Goal: Information Seeking & Learning: Check status

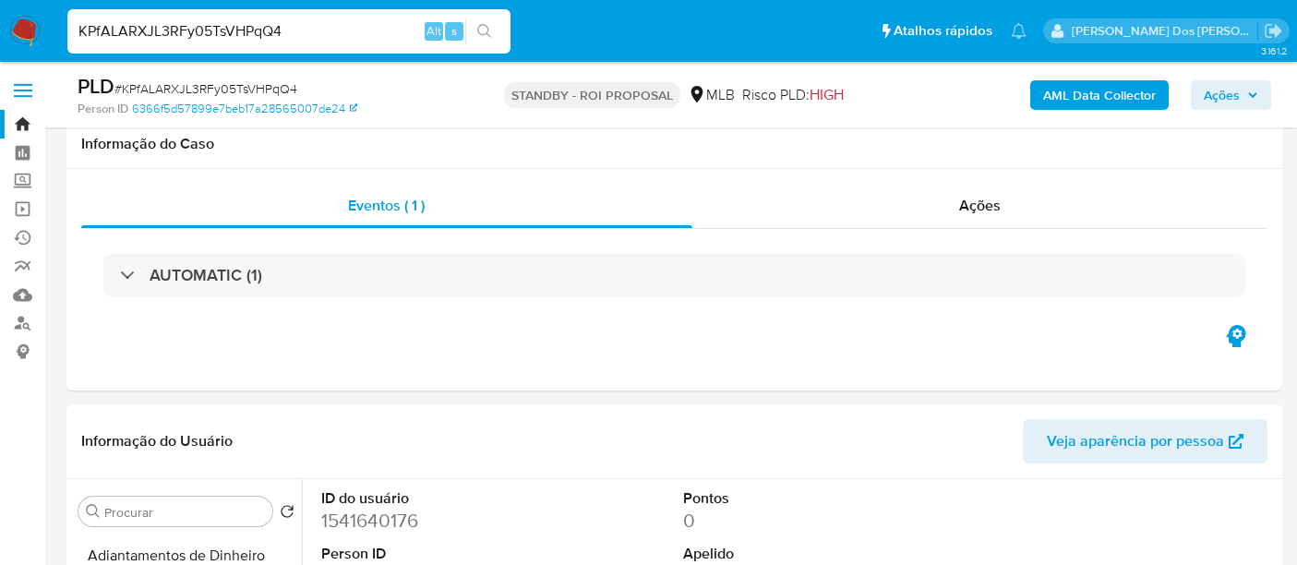
select select "10"
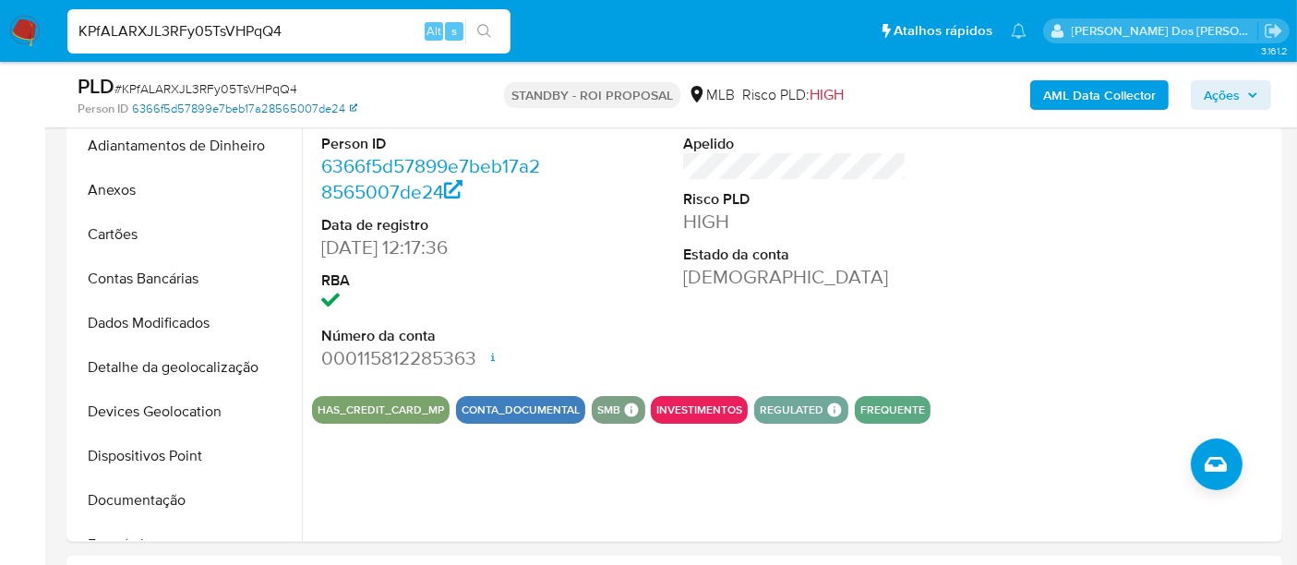
scroll to position [307, 0]
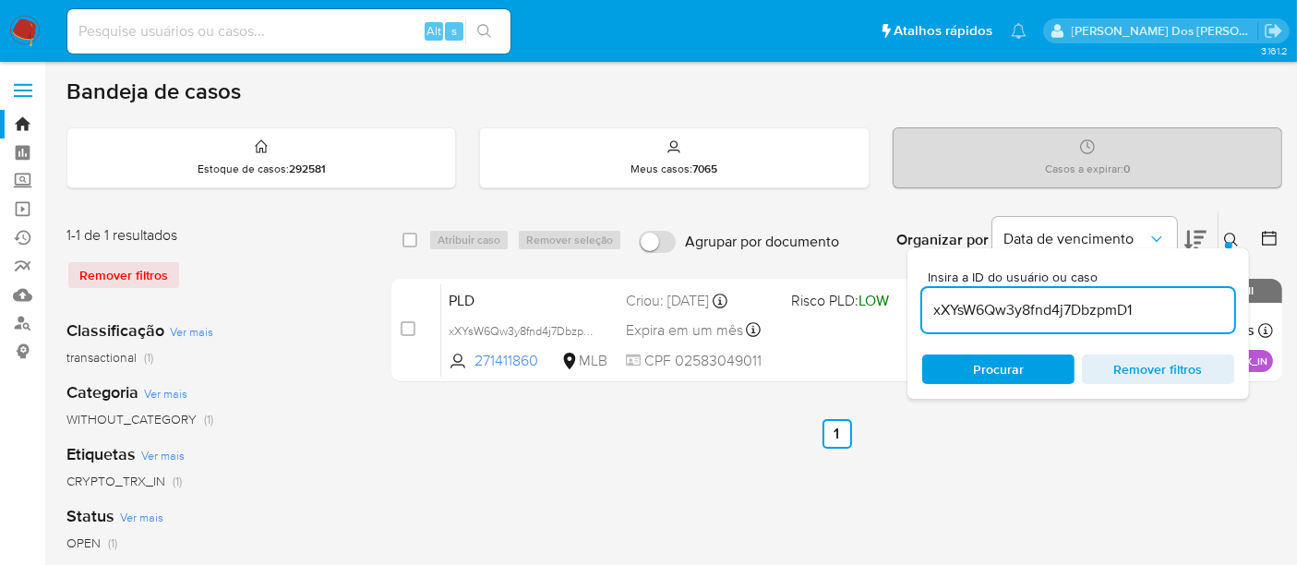
click at [287, 30] on input at bounding box center [288, 31] width 443 height 24
paste input "uQIPrjsQDnsqjol5hxERED0B"
type input "uQIPrjsQDnsqjol5hxERED0B"
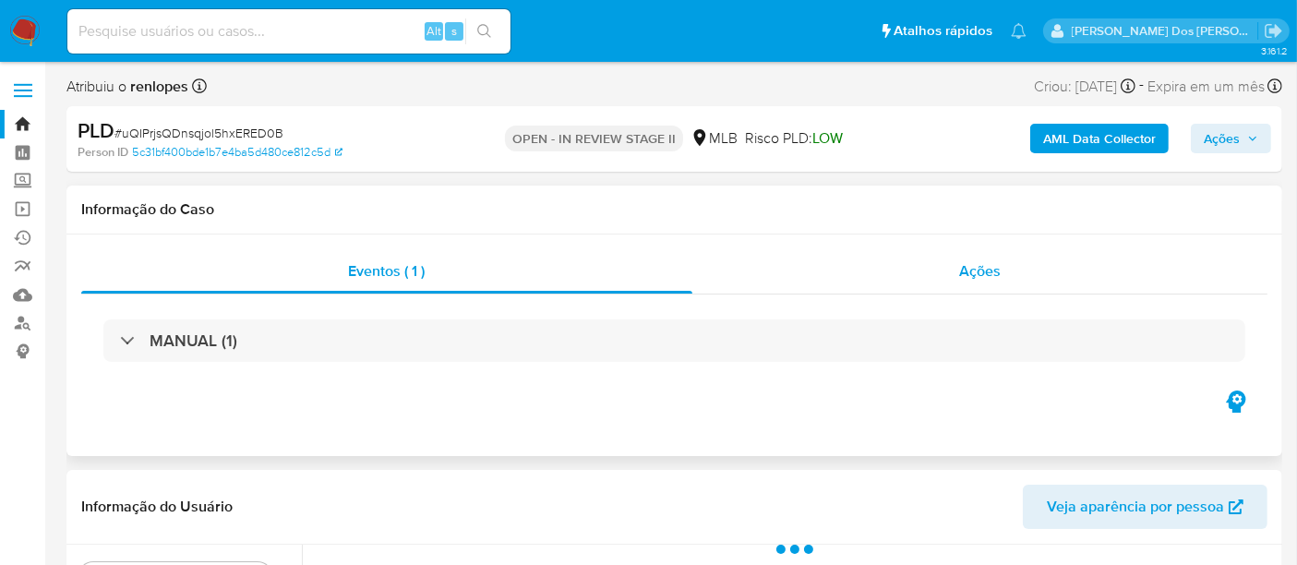
select select "10"
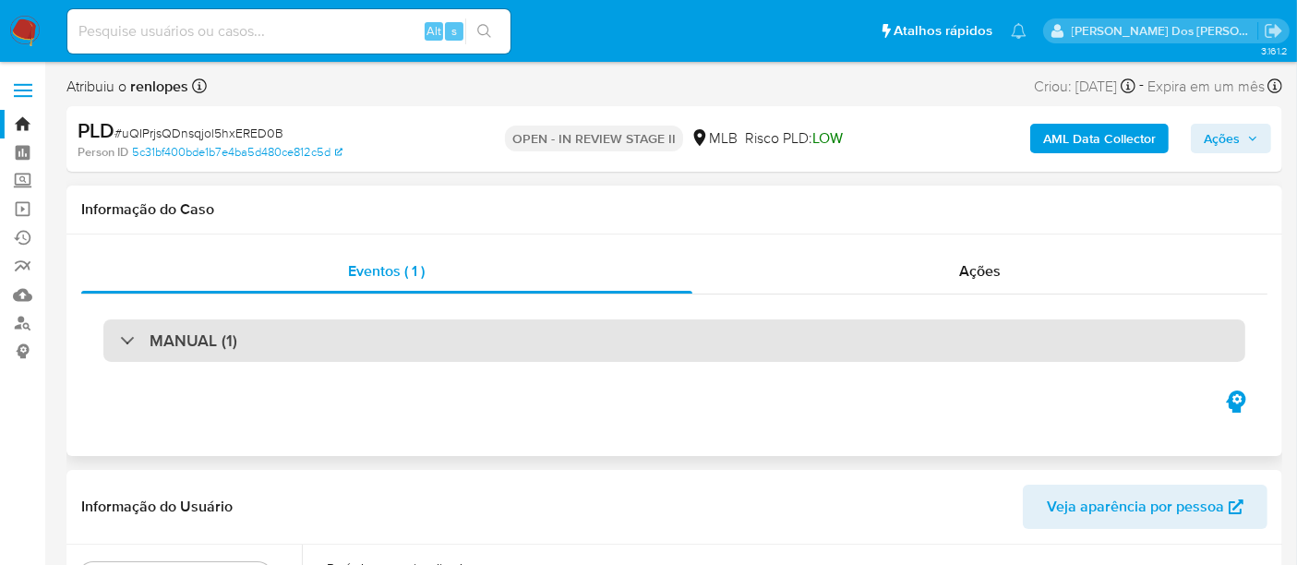
click at [688, 339] on div "MANUAL (1)" at bounding box center [674, 340] width 1142 height 42
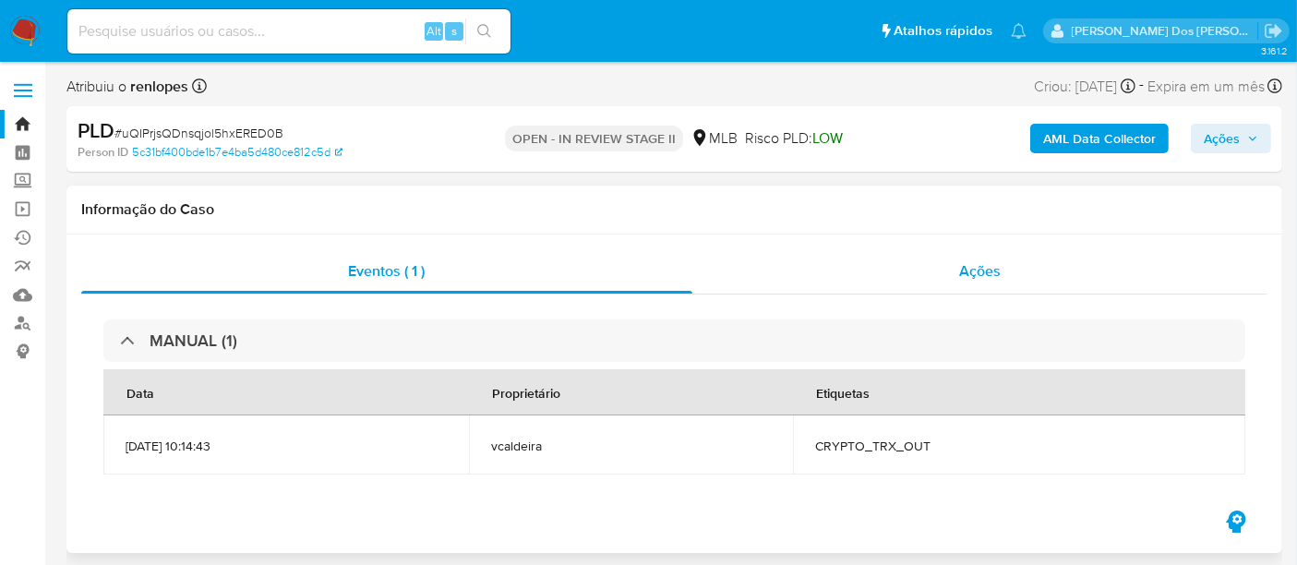
click at [969, 262] on span "Ações" at bounding box center [980, 270] width 42 height 21
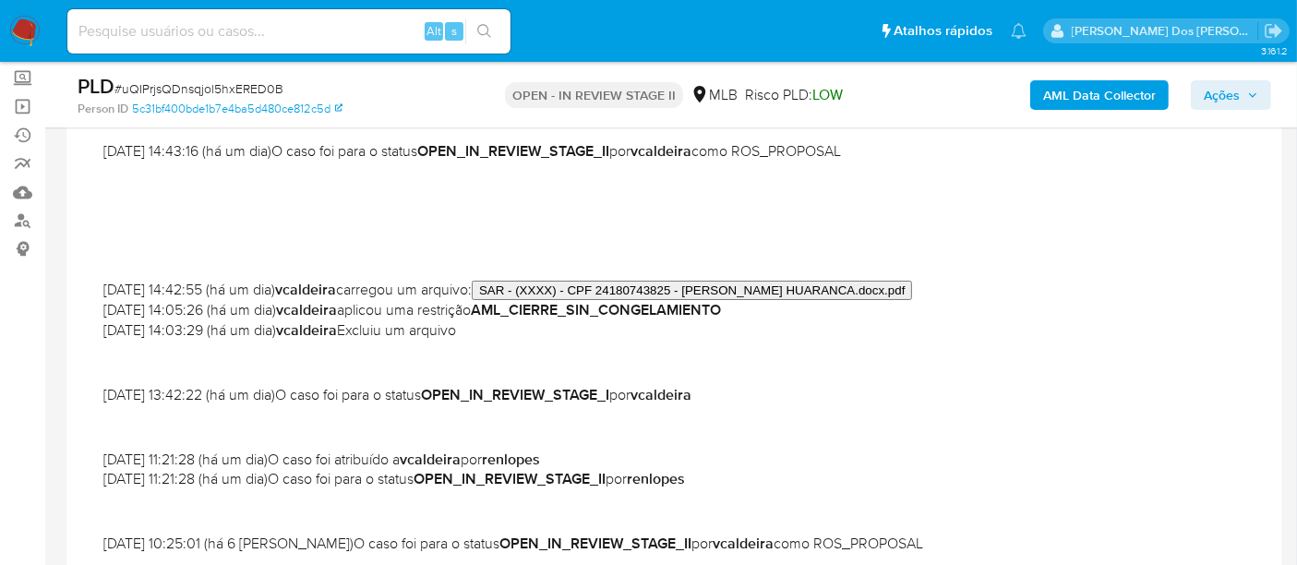
scroll to position [410, 0]
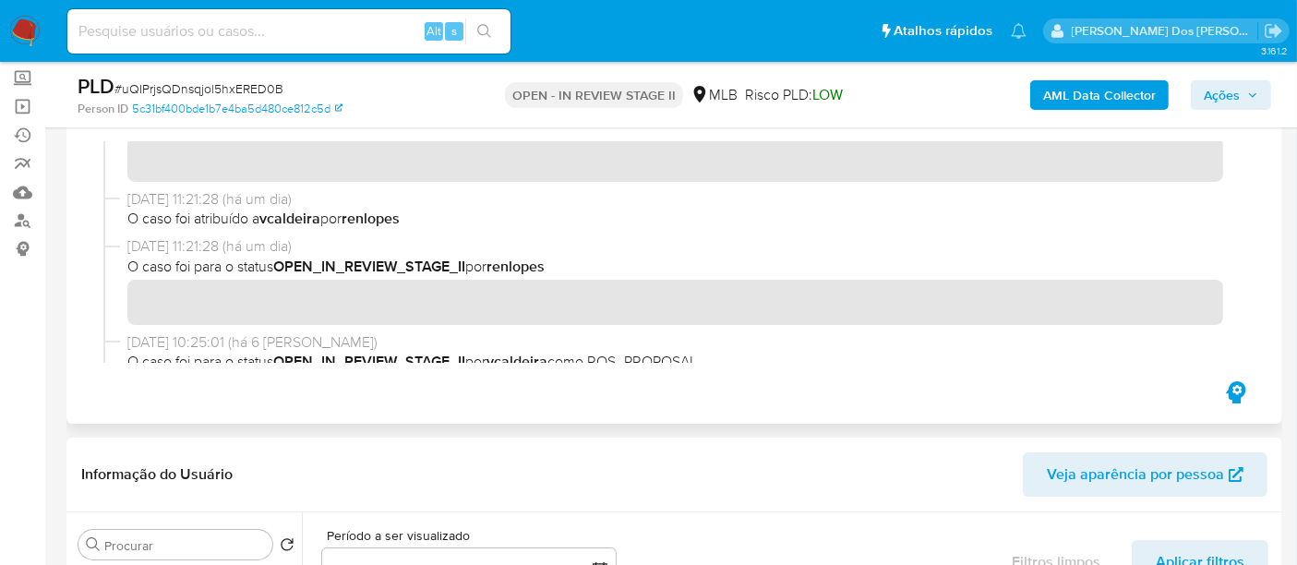
click at [464, 268] on span "O caso foi para o status OPEN_IN_REVIEW_STAGE_II por renlopes" at bounding box center [682, 267] width 1111 height 20
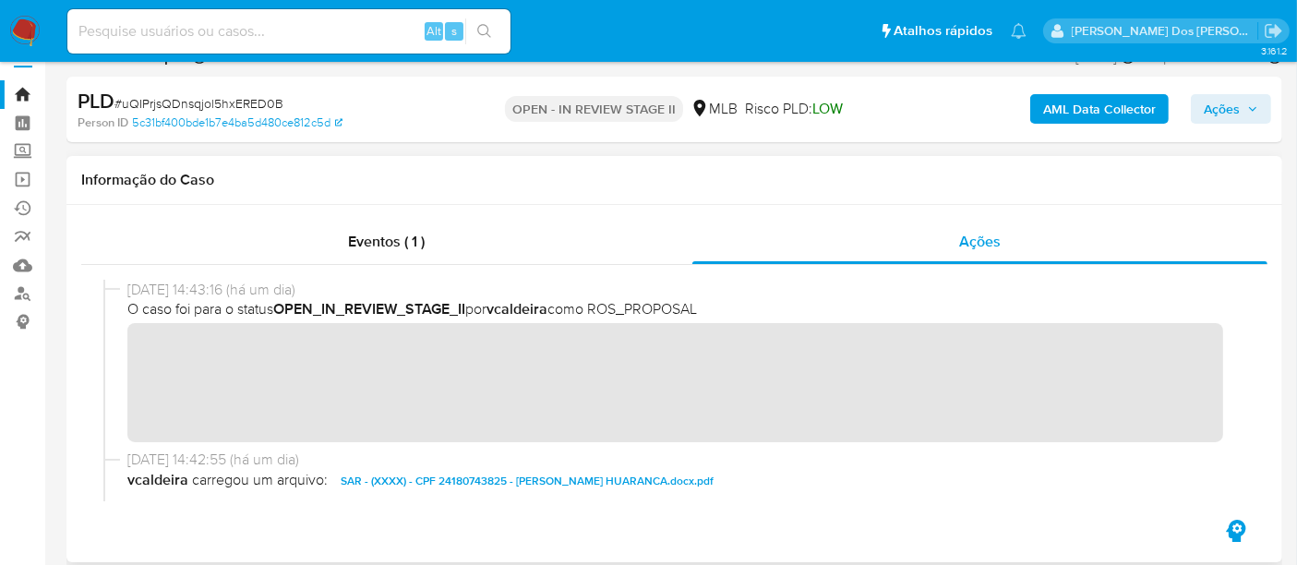
scroll to position [0, 0]
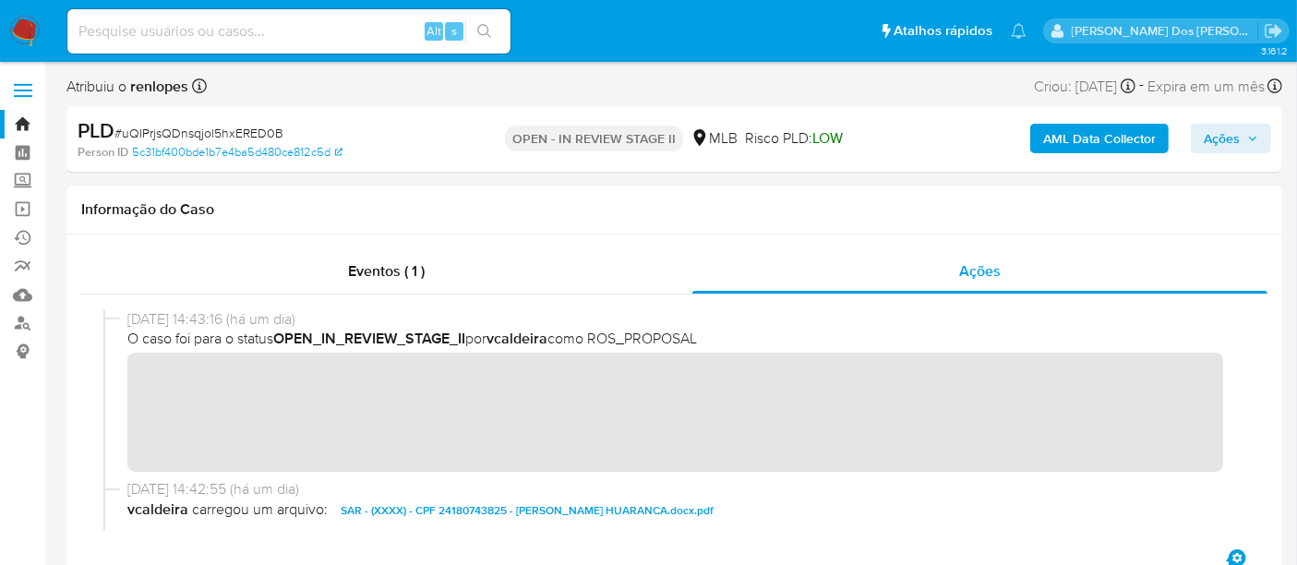
click at [212, 30] on input at bounding box center [288, 31] width 443 height 24
paste input "uQIPrjsQDnsqjol5hxERED0B"
click at [198, 20] on input "uQIPrjsQDnsqjol5hxERED0B" at bounding box center [288, 31] width 443 height 24
paste input "8URQl74zo0GLN4MK51W6BjI"
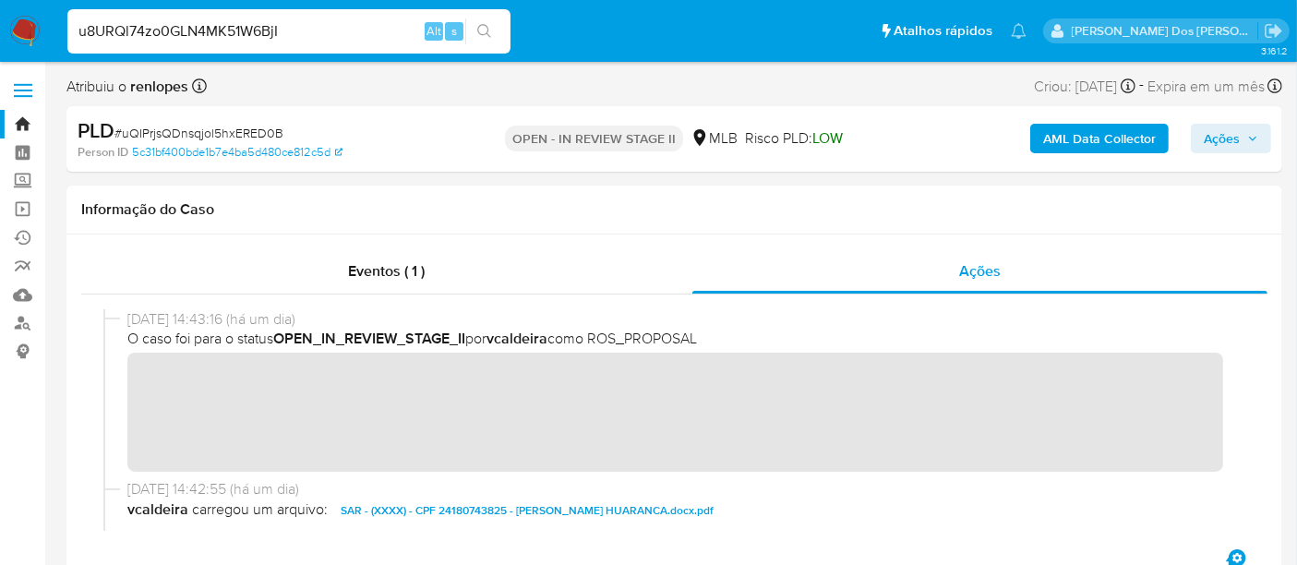
type input "u8URQl74zo0GLN4MK51W6BjI"
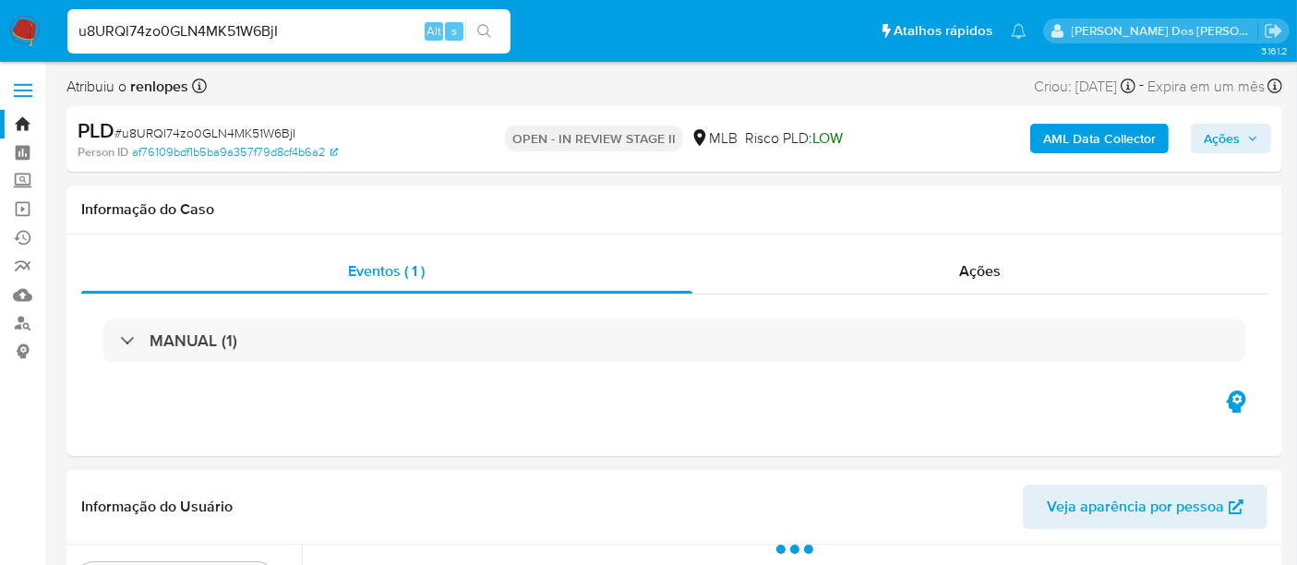
select select "10"
click at [980, 275] on span "Ações" at bounding box center [980, 270] width 42 height 21
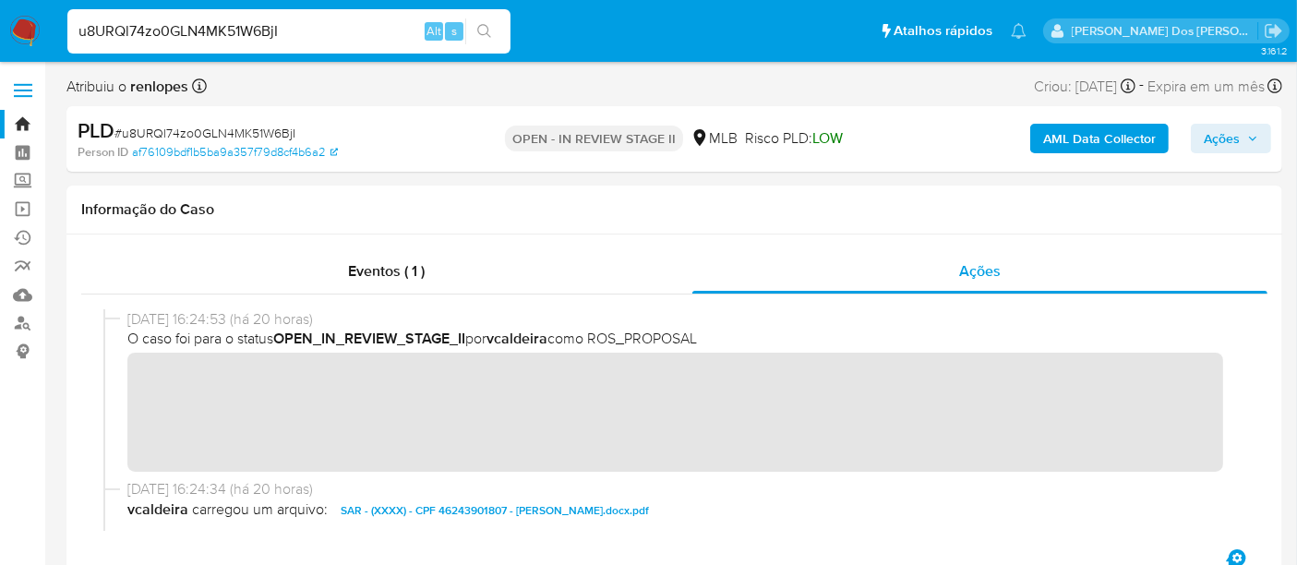
click at [270, 29] on input "u8URQl74zo0GLN4MK51W6BjI" at bounding box center [288, 31] width 443 height 24
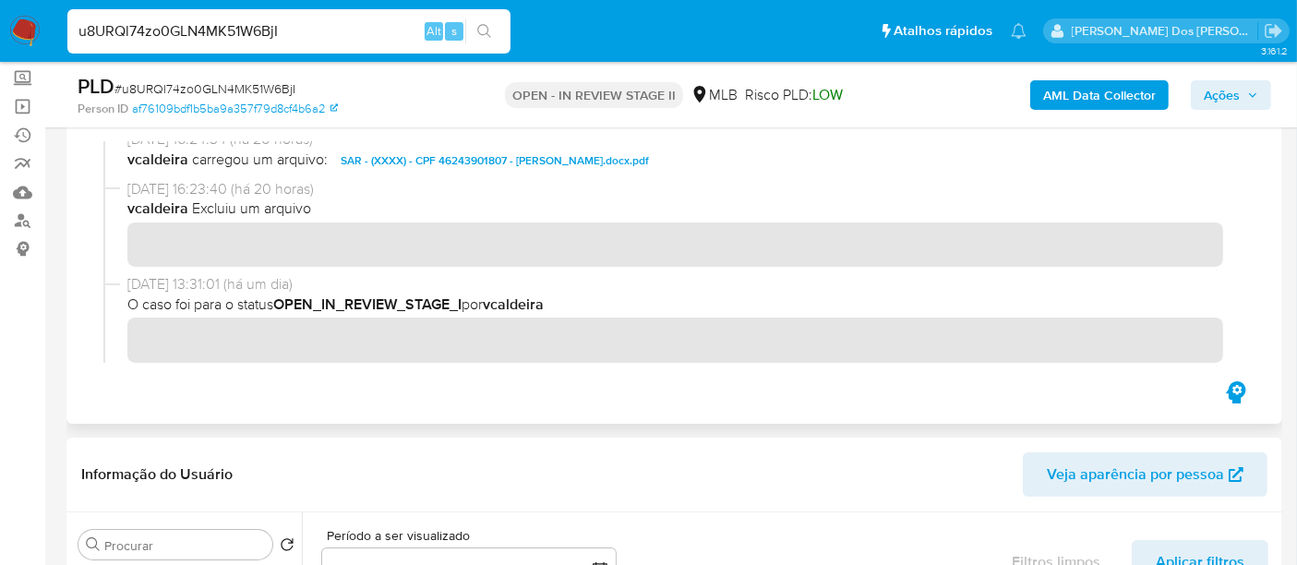
scroll to position [307, 0]
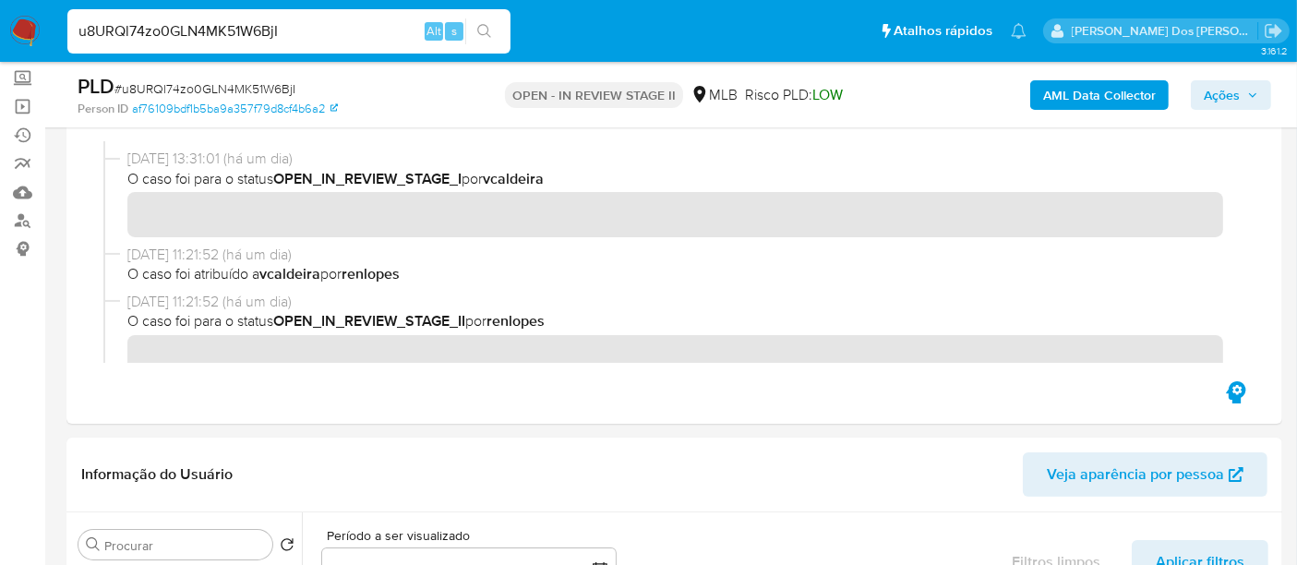
click at [284, 30] on input "u8URQl74zo0GLN4MK51W6BjI" at bounding box center [288, 31] width 443 height 24
paste input "RP0f1mAqbUEYSabZpEWIHWkd"
type input "RP0f1mAqbUEYSabZpEWIHWkd"
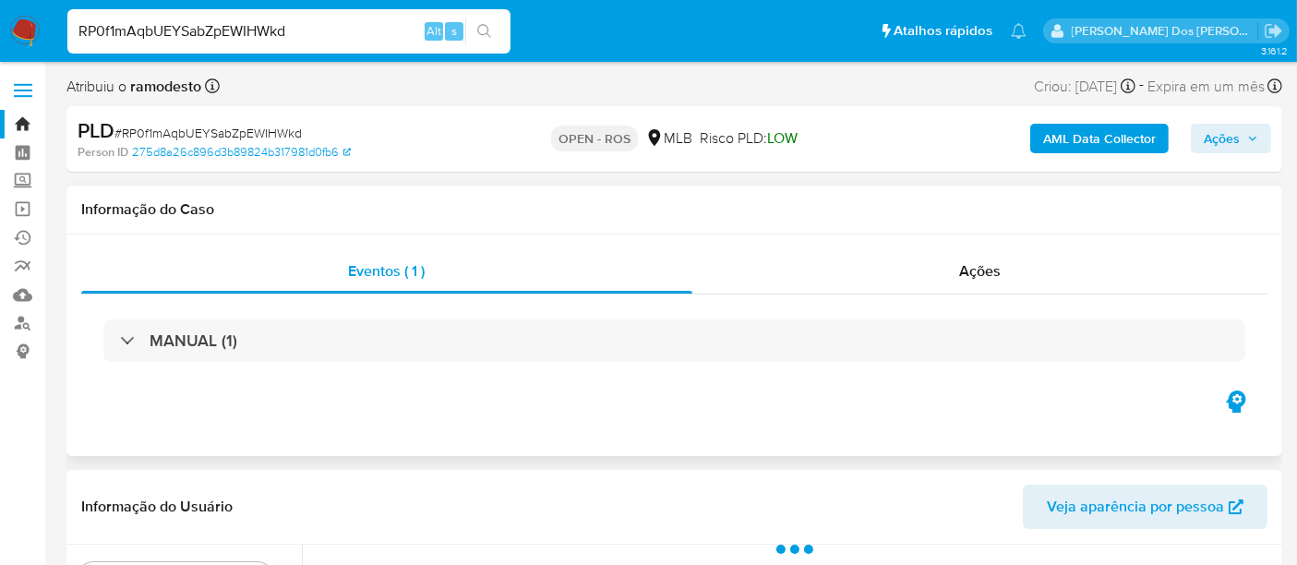
select select "10"
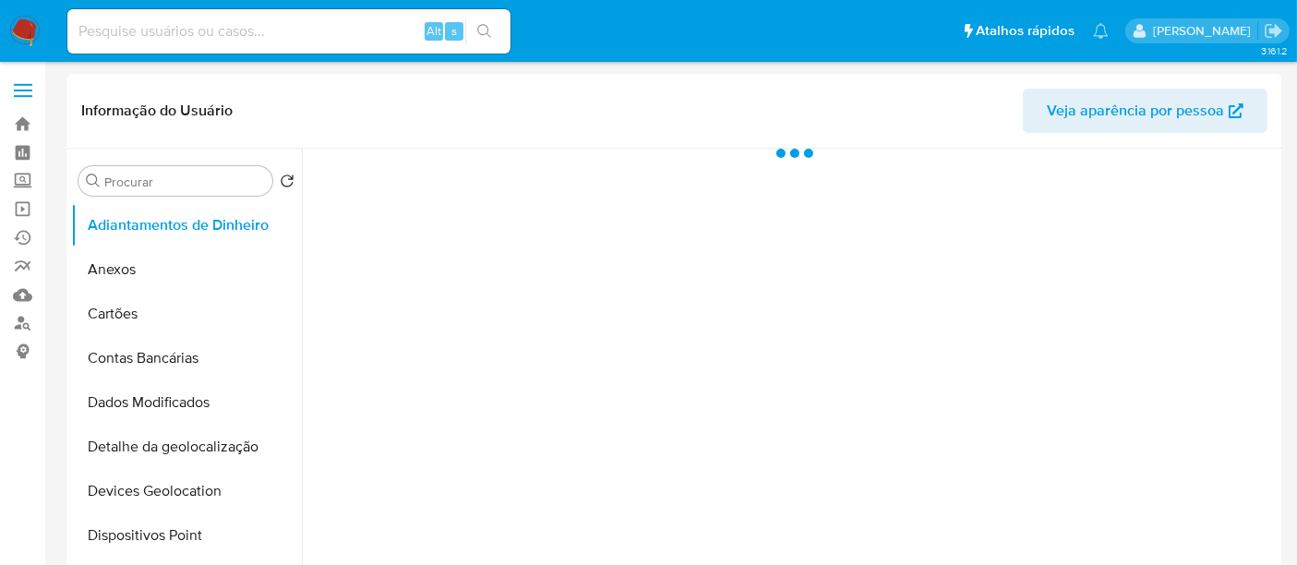
click at [286, 33] on input at bounding box center [288, 31] width 443 height 24
select select "10"
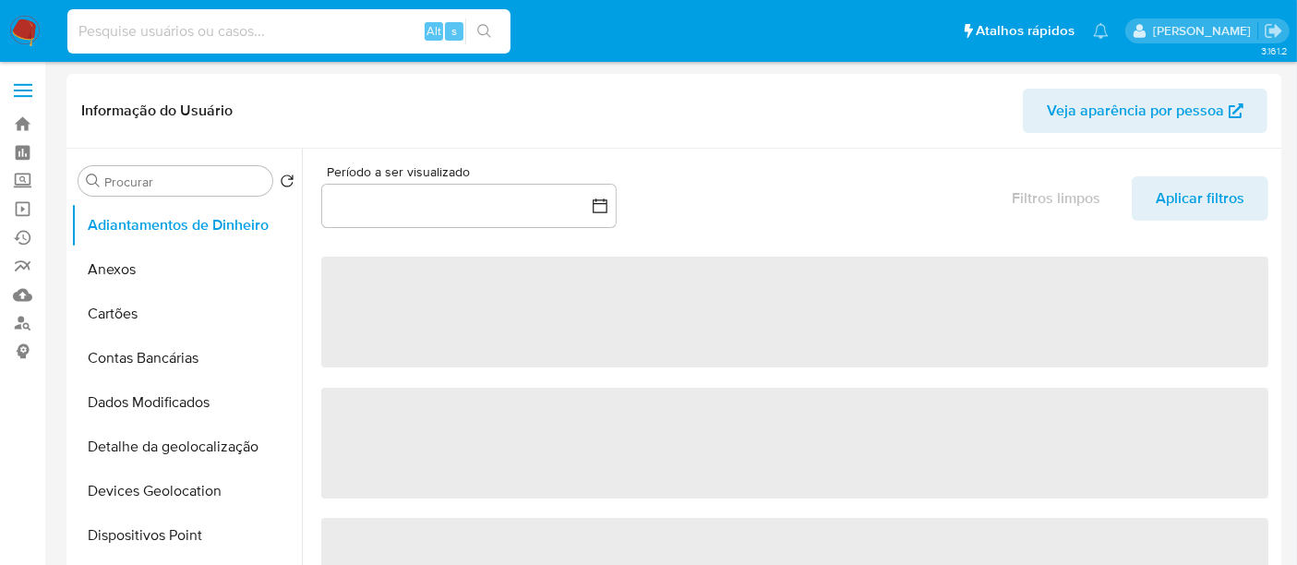
paste input "xXYsW6Qw3y8fnd4j7DbzpmD1"
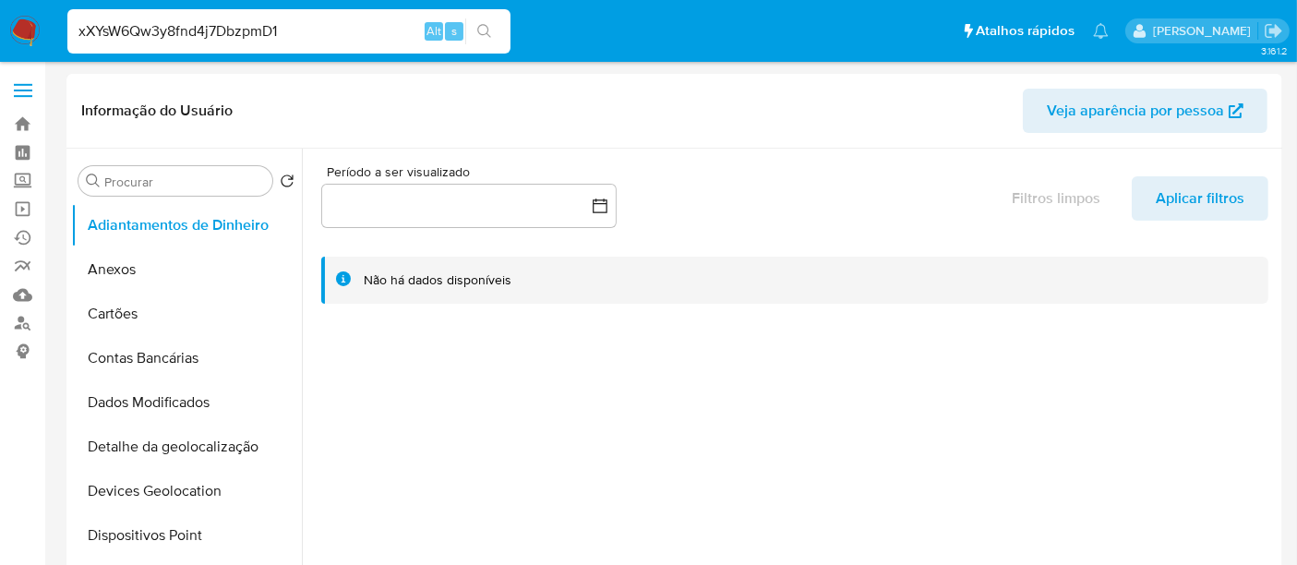
type input "xXYsW6Qw3y8fnd4j7DbzpmD1"
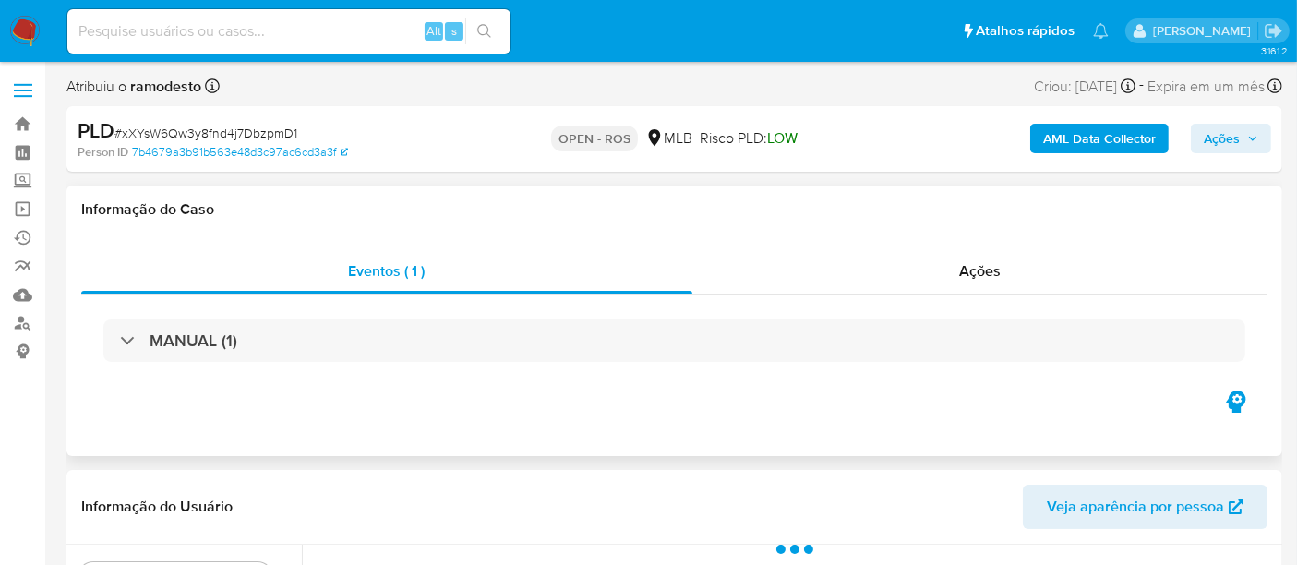
select select "10"
click at [978, 277] on span "Ações" at bounding box center [980, 270] width 42 height 21
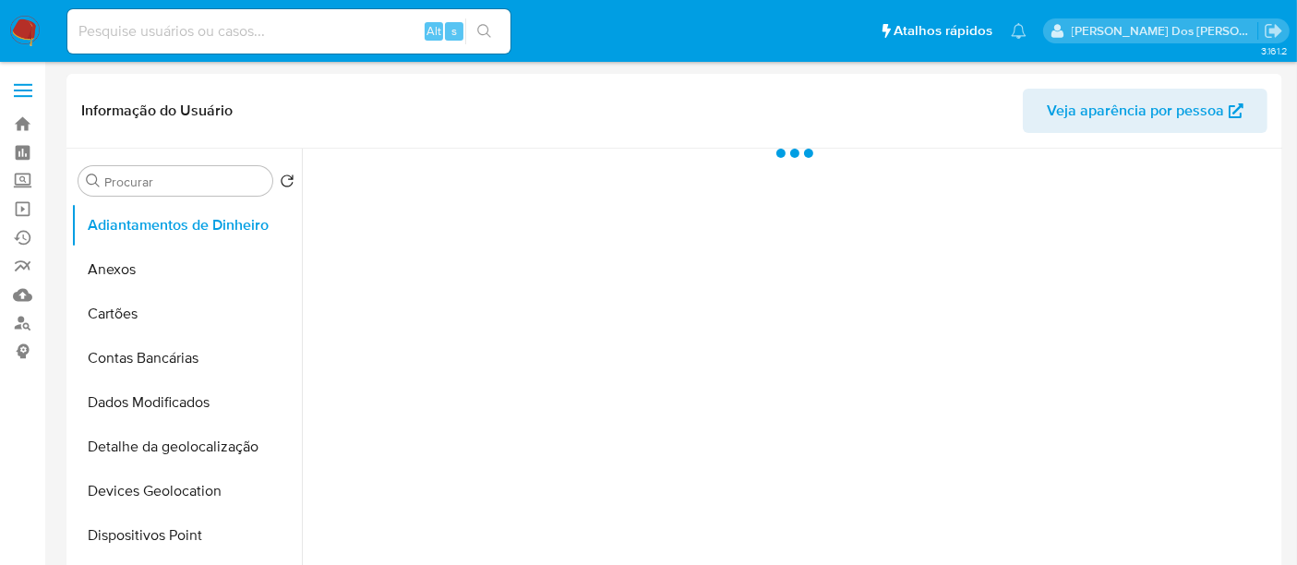
select select "10"
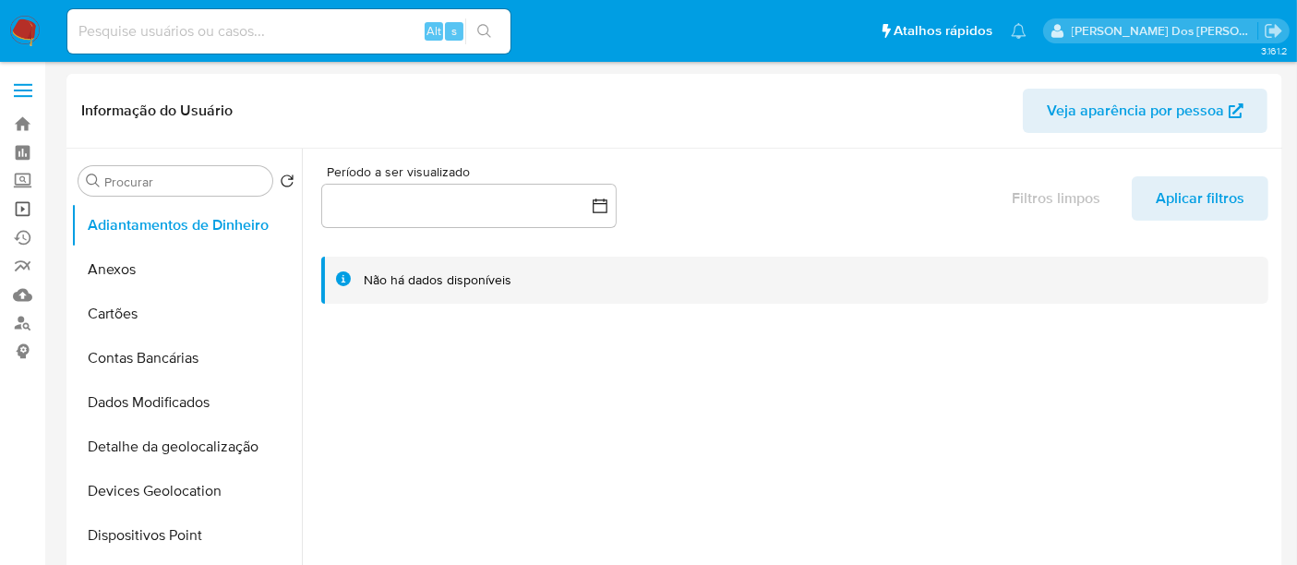
click at [22, 214] on link "Operações em massa" at bounding box center [110, 209] width 220 height 29
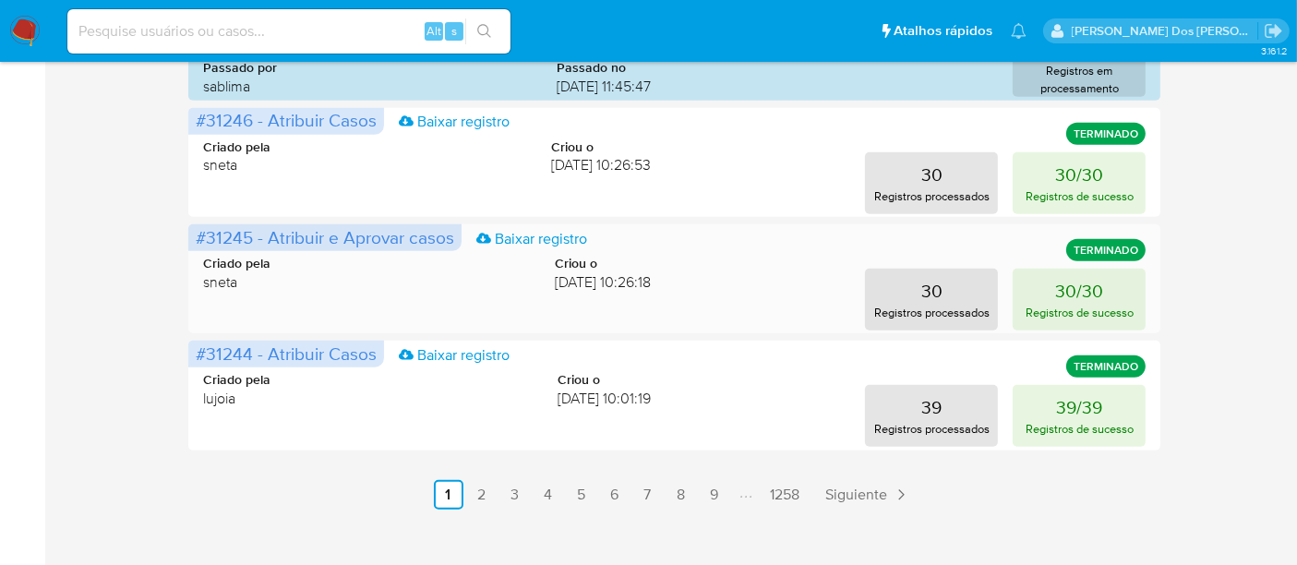
scroll to position [1087, 0]
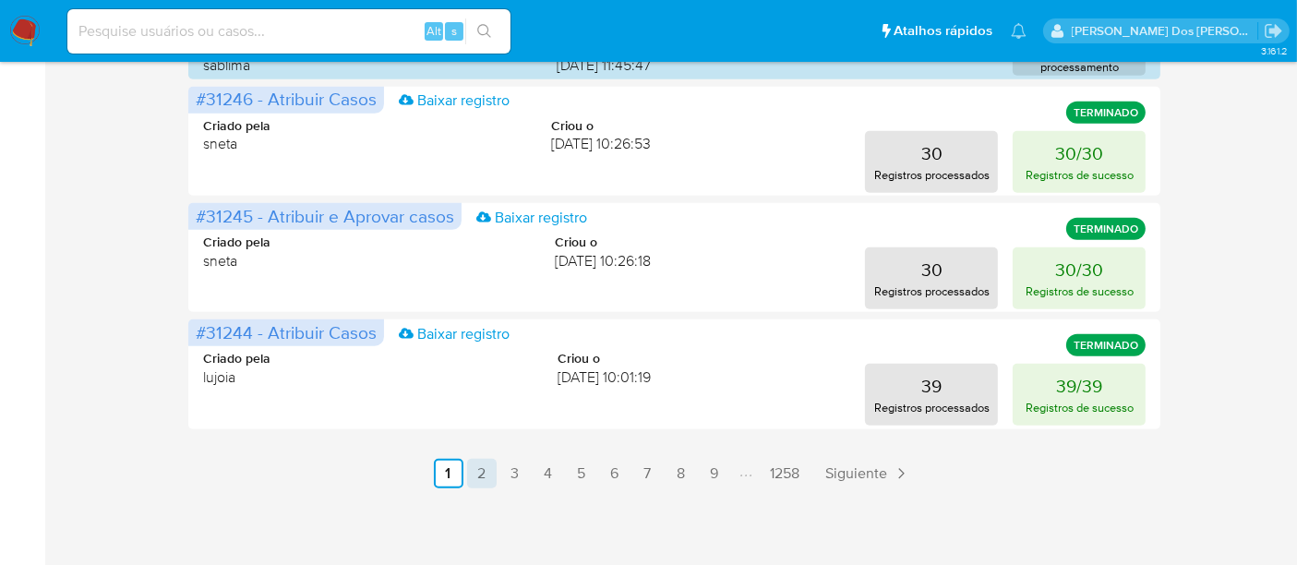
click at [476, 478] on link "2" at bounding box center [482, 474] width 30 height 30
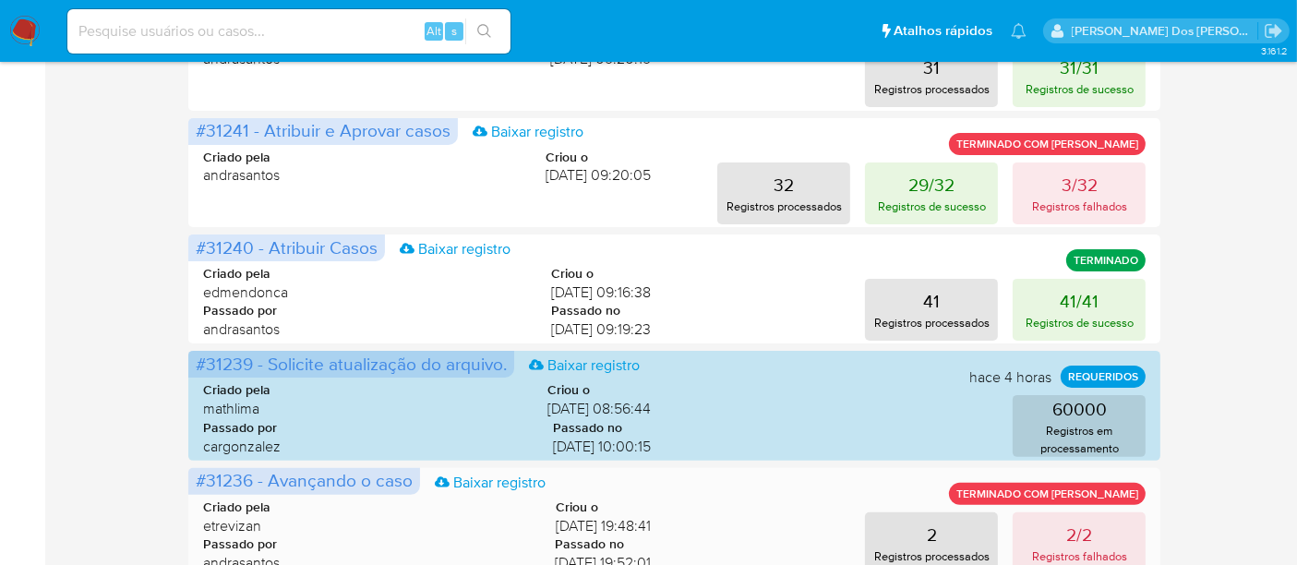
scroll to position [369, 0]
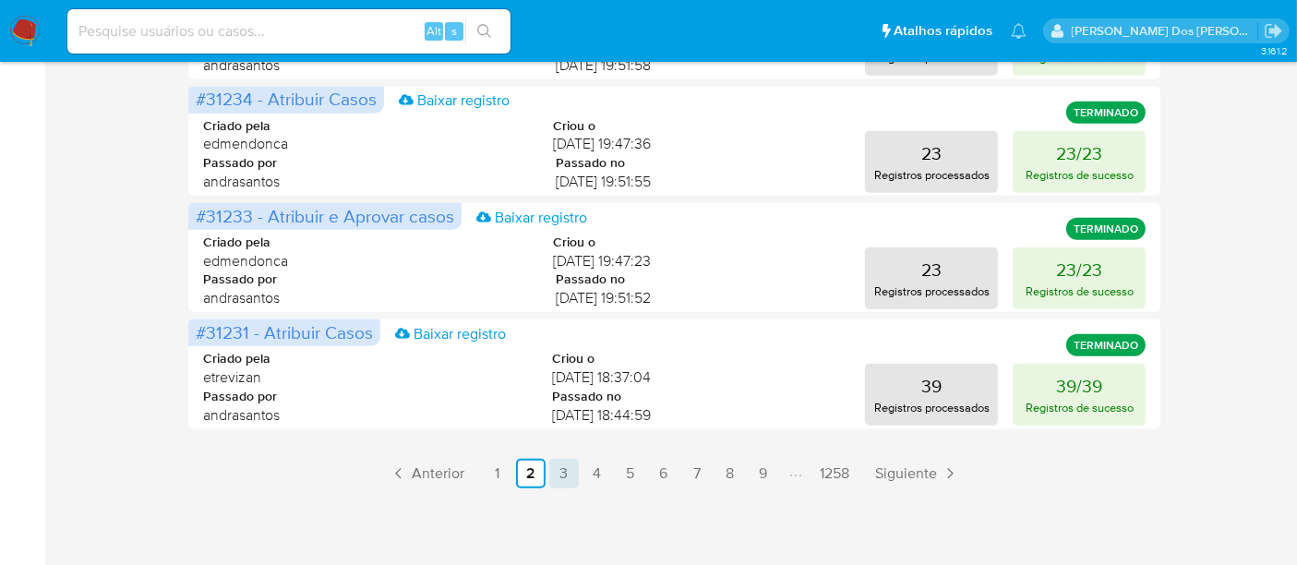
click at [567, 471] on link "3" at bounding box center [564, 474] width 30 height 30
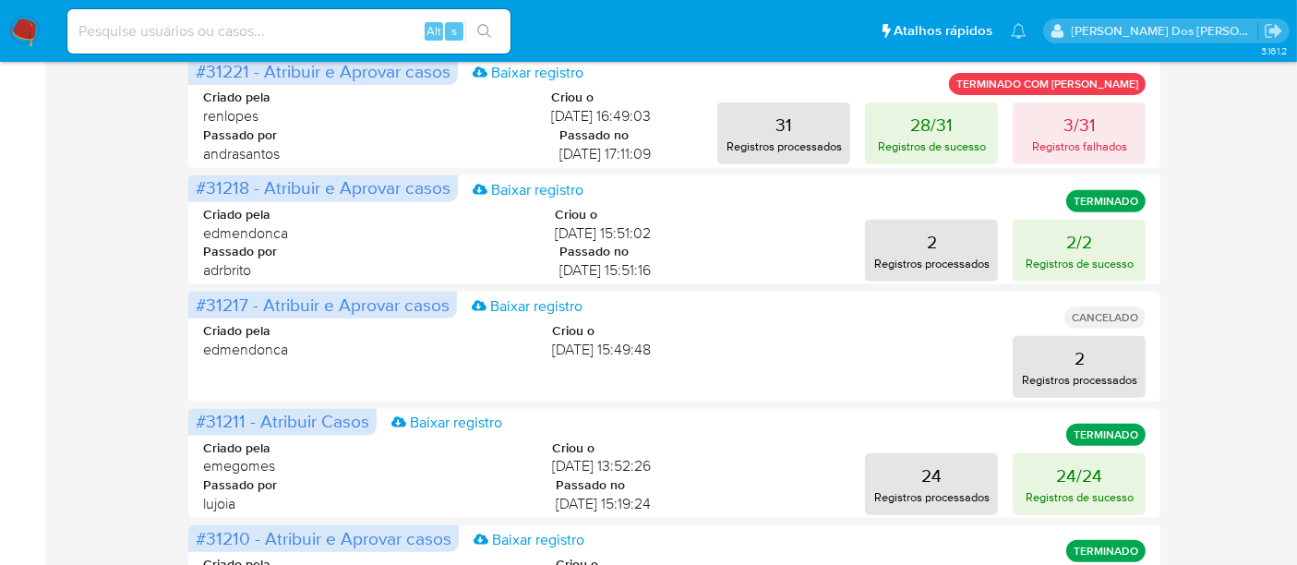
scroll to position [574, 0]
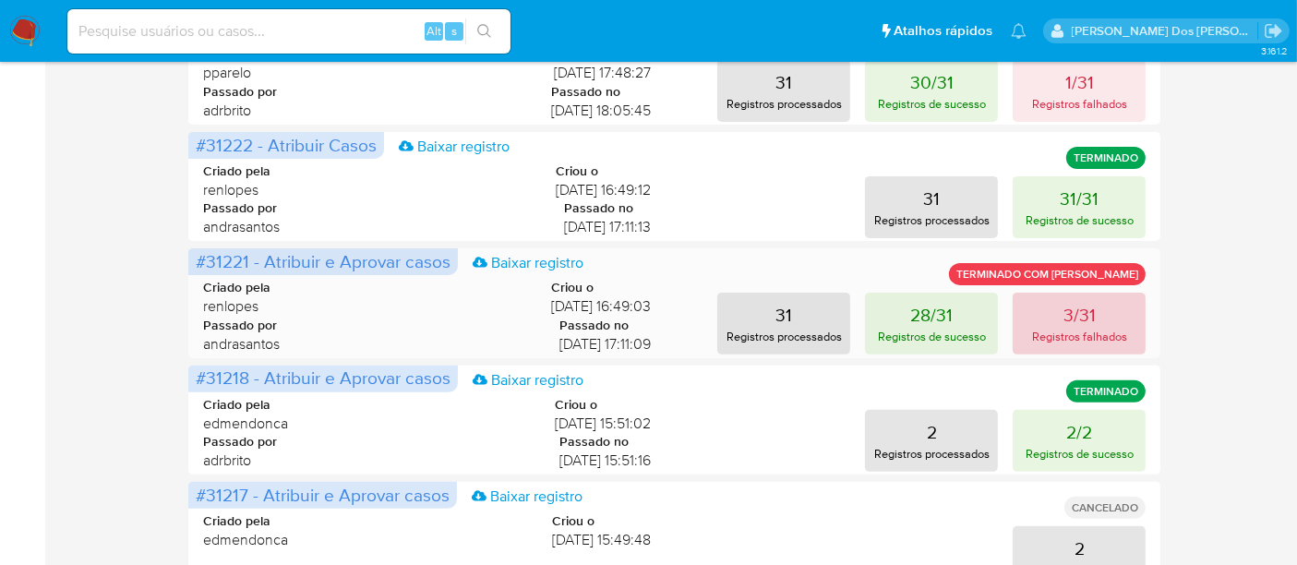
click at [1086, 309] on p "3/31" at bounding box center [1079, 315] width 32 height 26
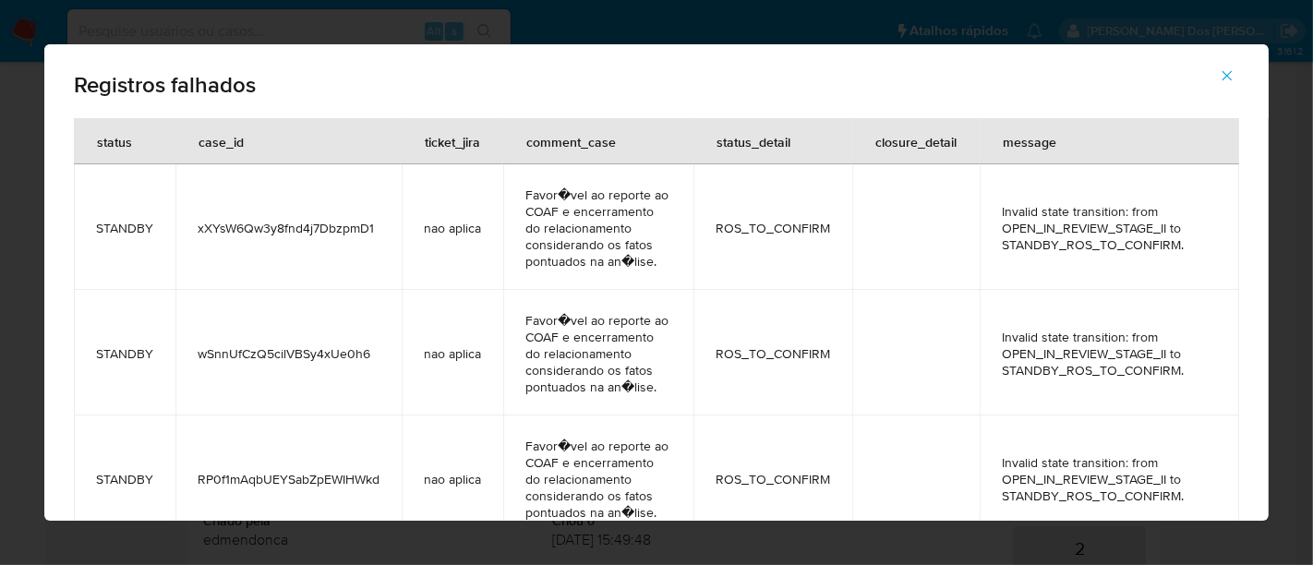
click at [1231, 80] on icon "button" at bounding box center [1227, 75] width 17 height 17
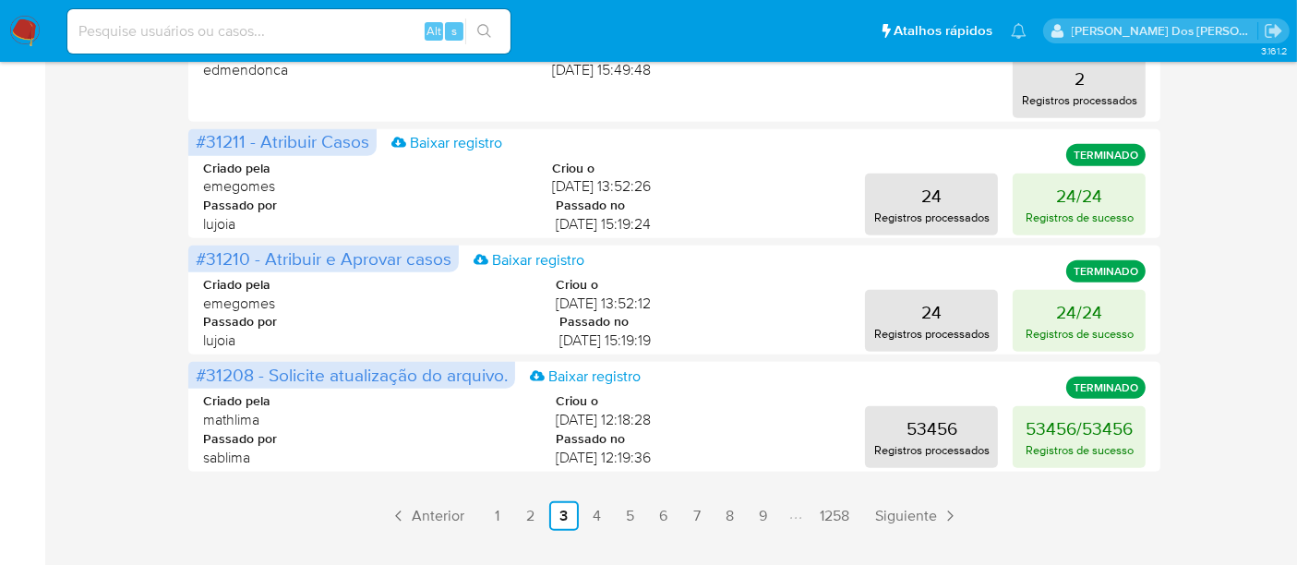
scroll to position [1087, 0]
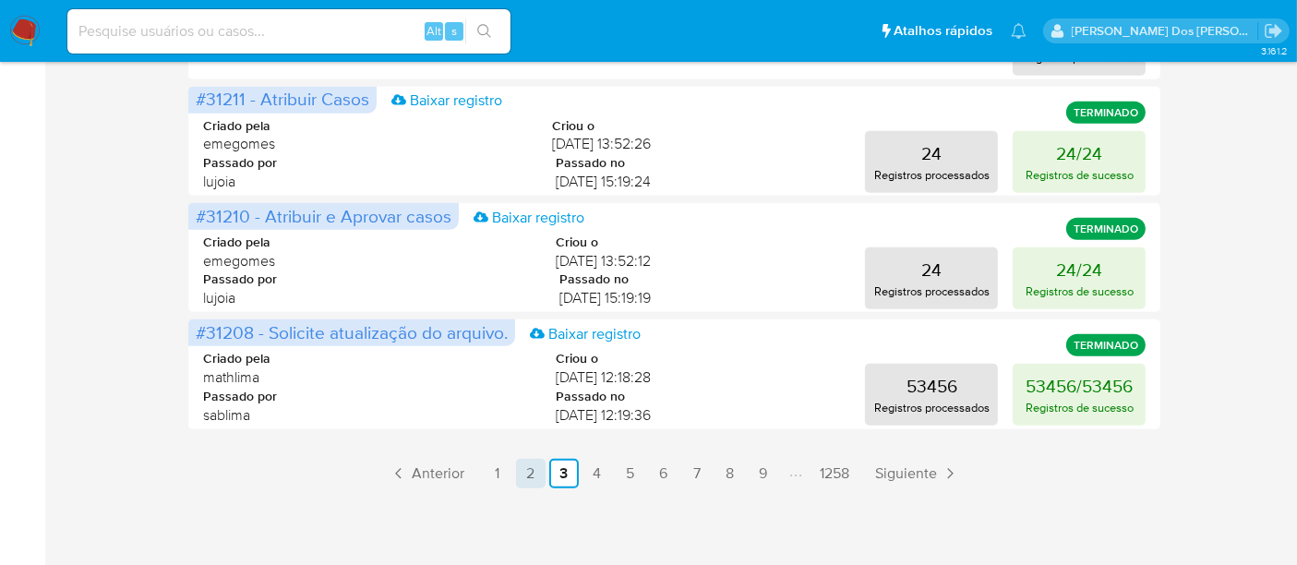
click at [526, 473] on link "2" at bounding box center [531, 474] width 30 height 30
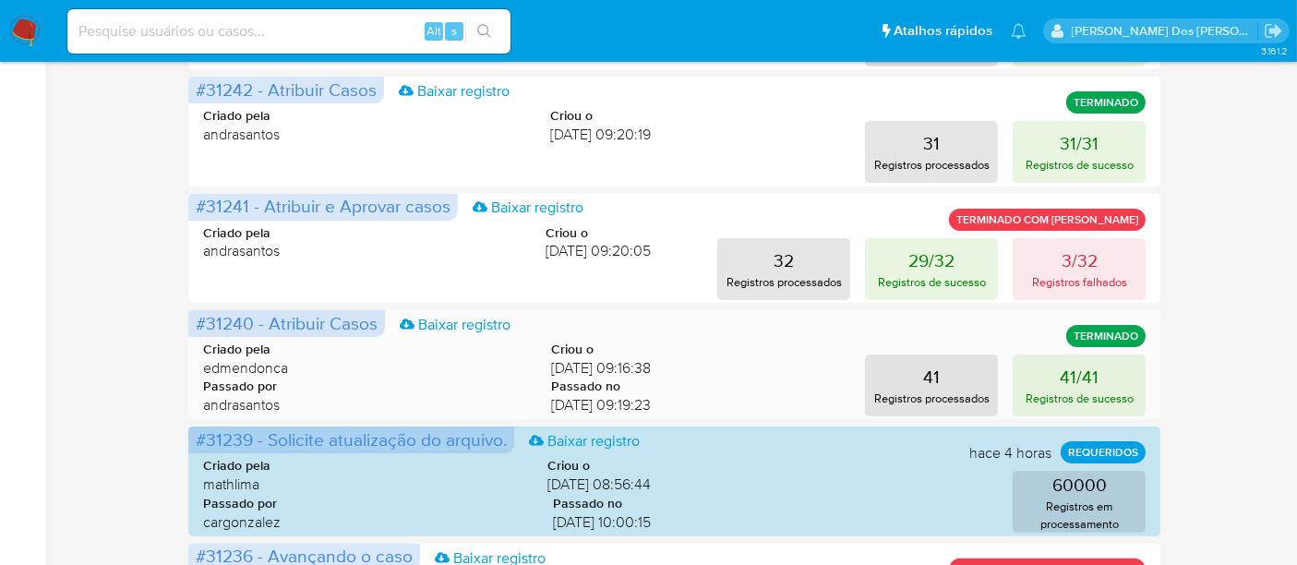
scroll to position [369, 0]
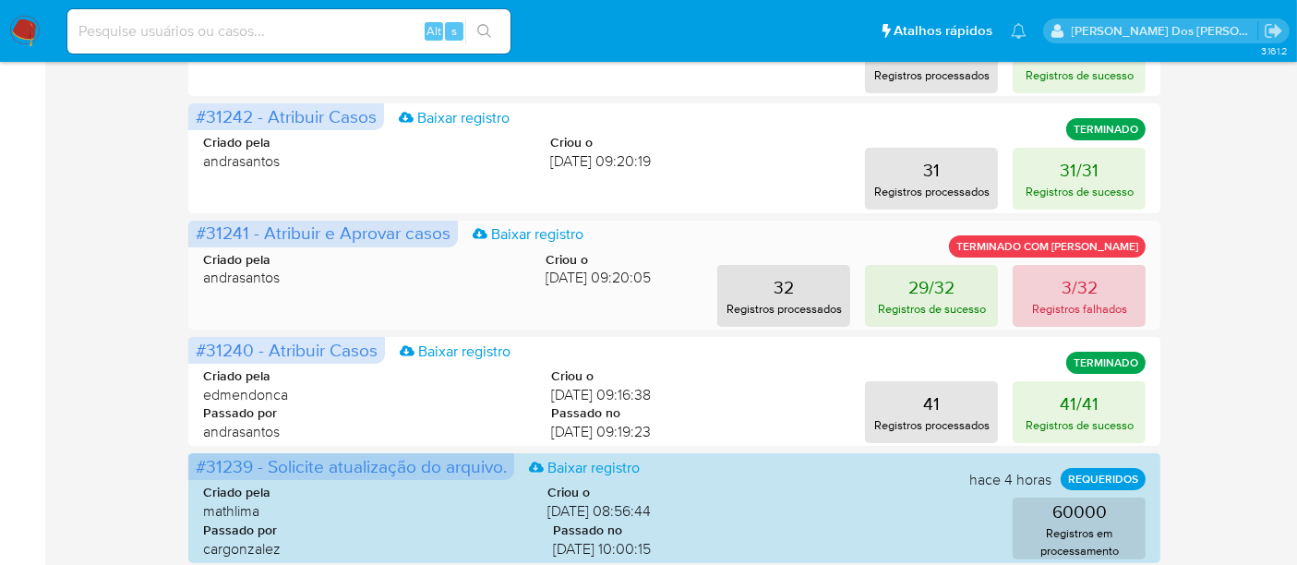
click at [1087, 287] on p "3/32" at bounding box center [1080, 287] width 36 height 26
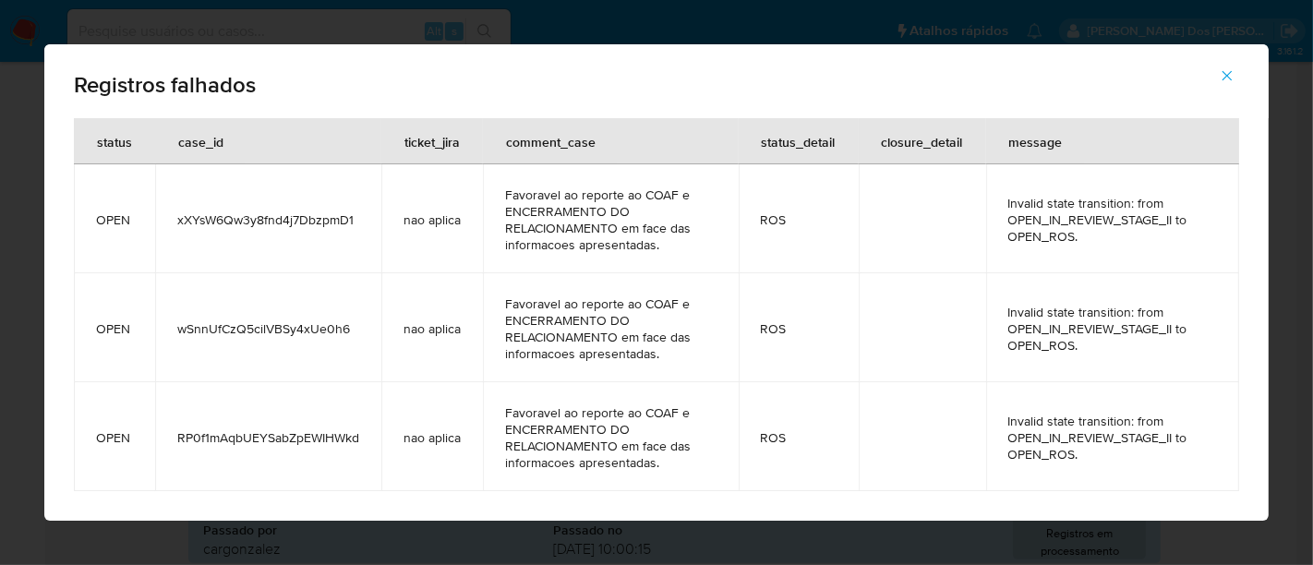
click at [1229, 80] on icon "button" at bounding box center [1227, 75] width 17 height 17
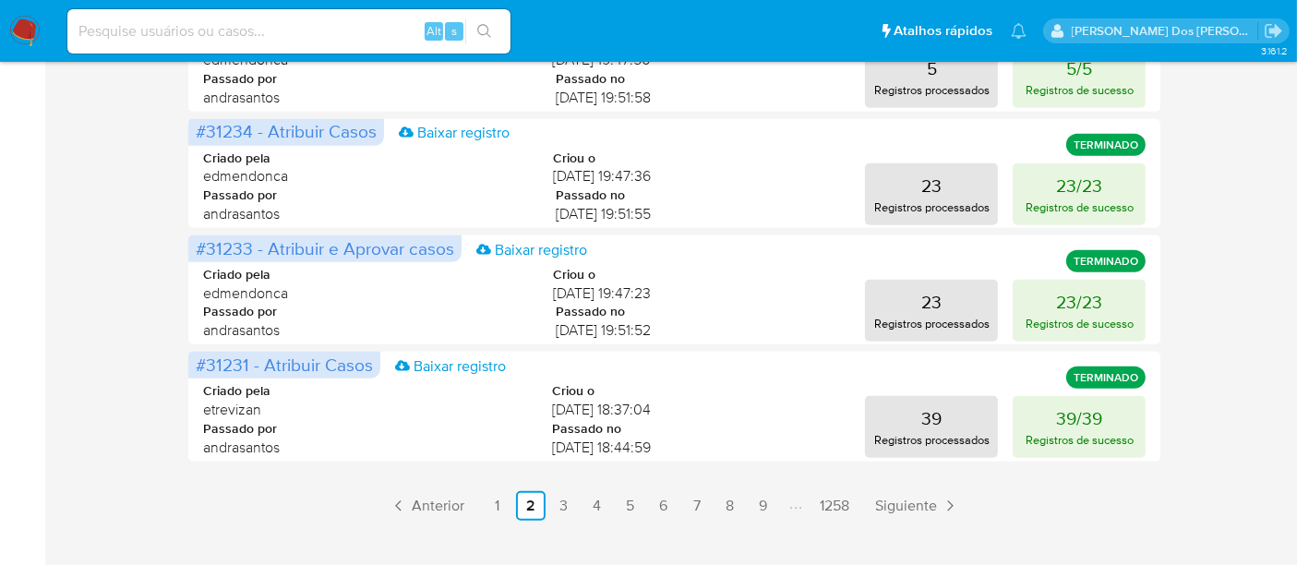
scroll to position [1087, 0]
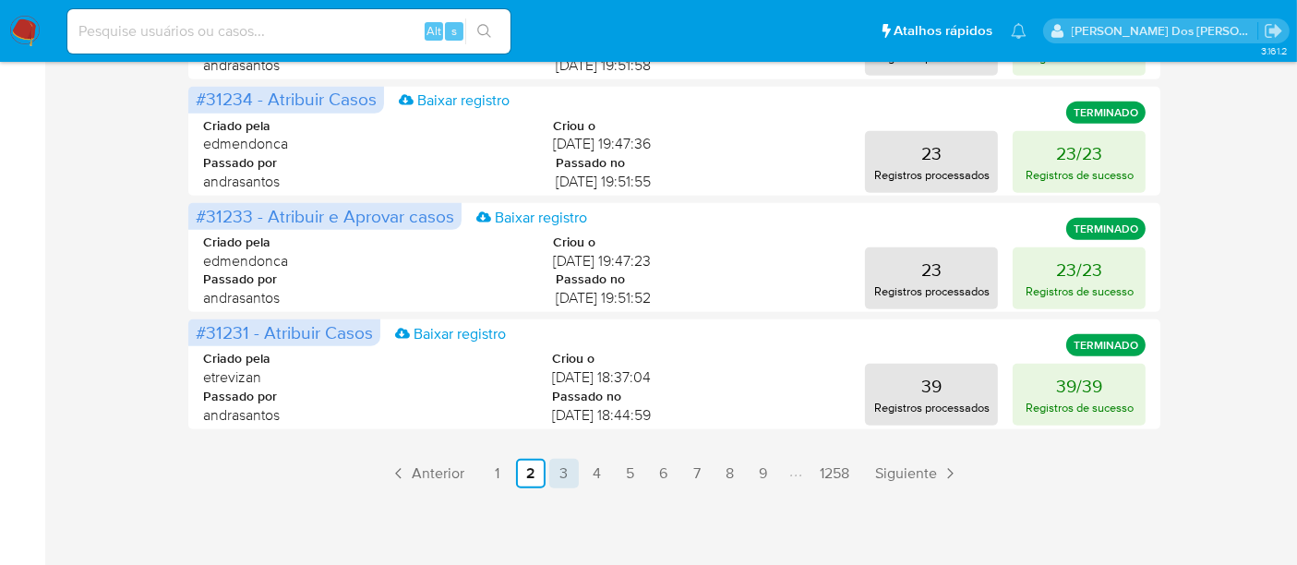
click at [561, 481] on link "3" at bounding box center [564, 474] width 30 height 30
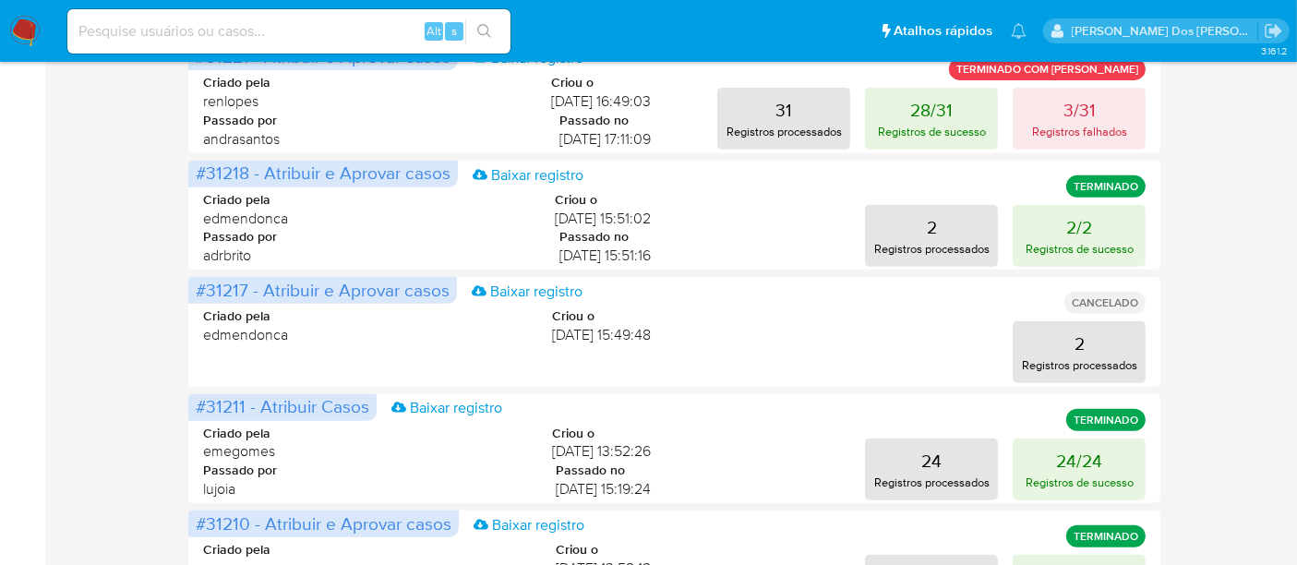
scroll to position [574, 0]
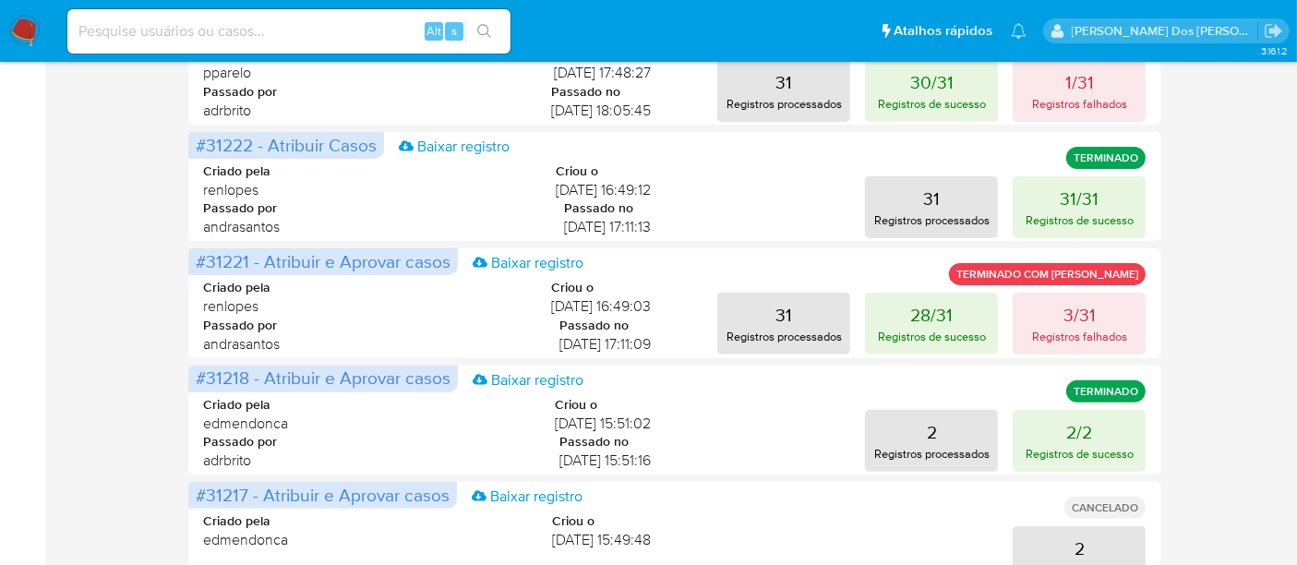
click at [388, 30] on input at bounding box center [288, 31] width 443 height 24
paste input "uAQ5ofsxARCf39tVRj433RC1"
type input "uAQ5ofsxARCf39tVRj433RC1"
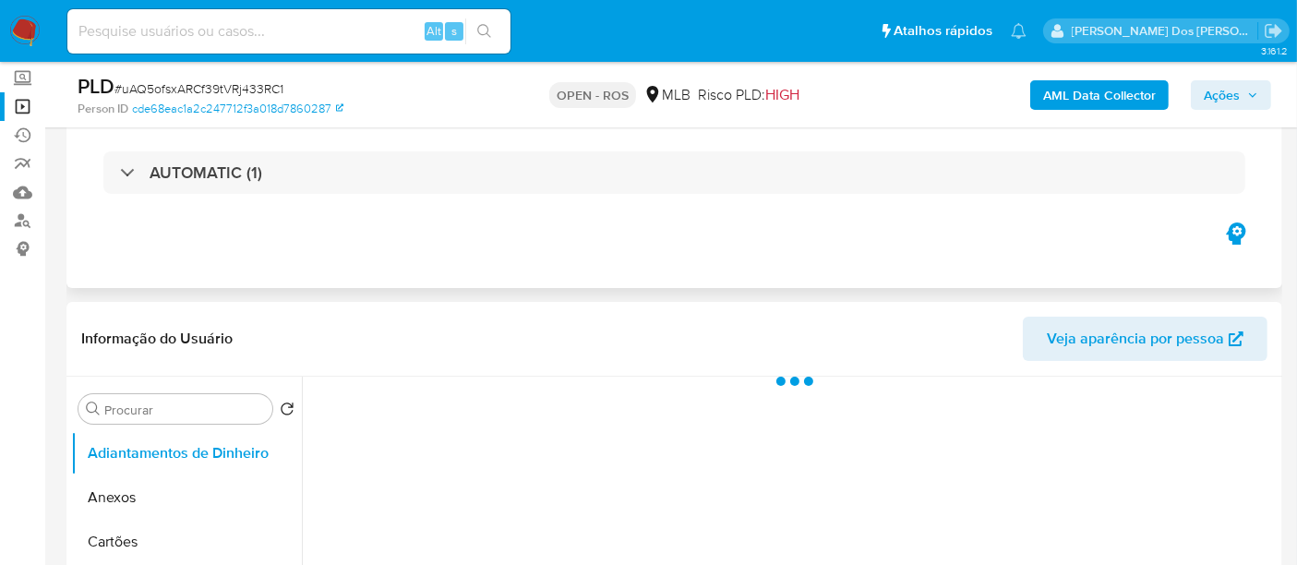
select select "10"
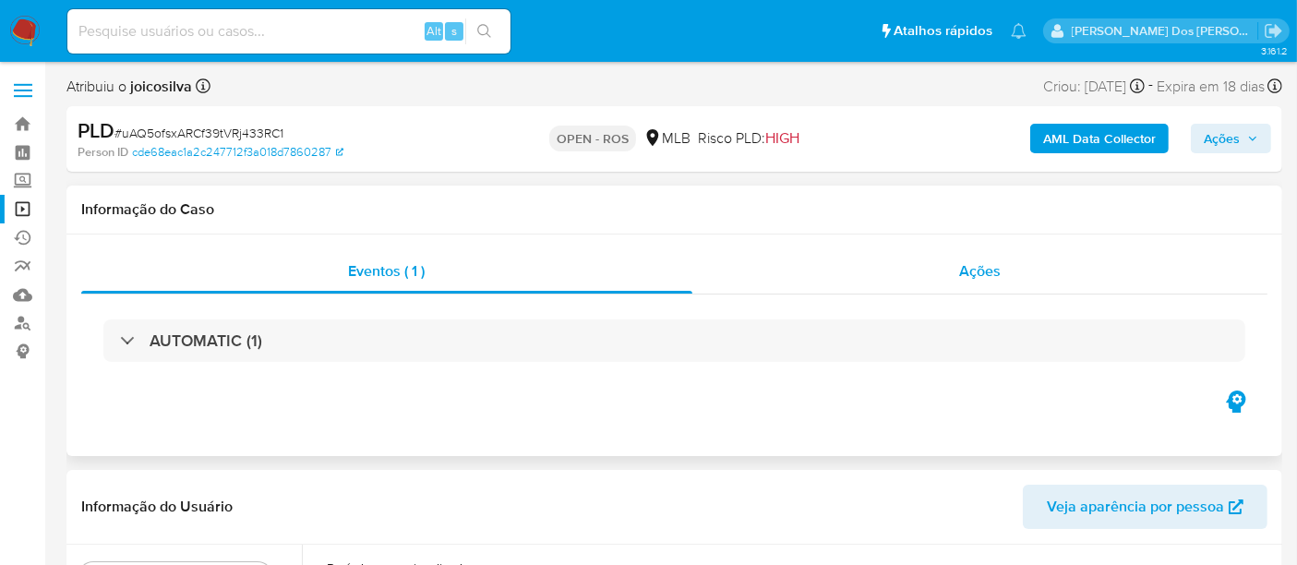
click at [977, 278] on span "Ações" at bounding box center [980, 270] width 42 height 21
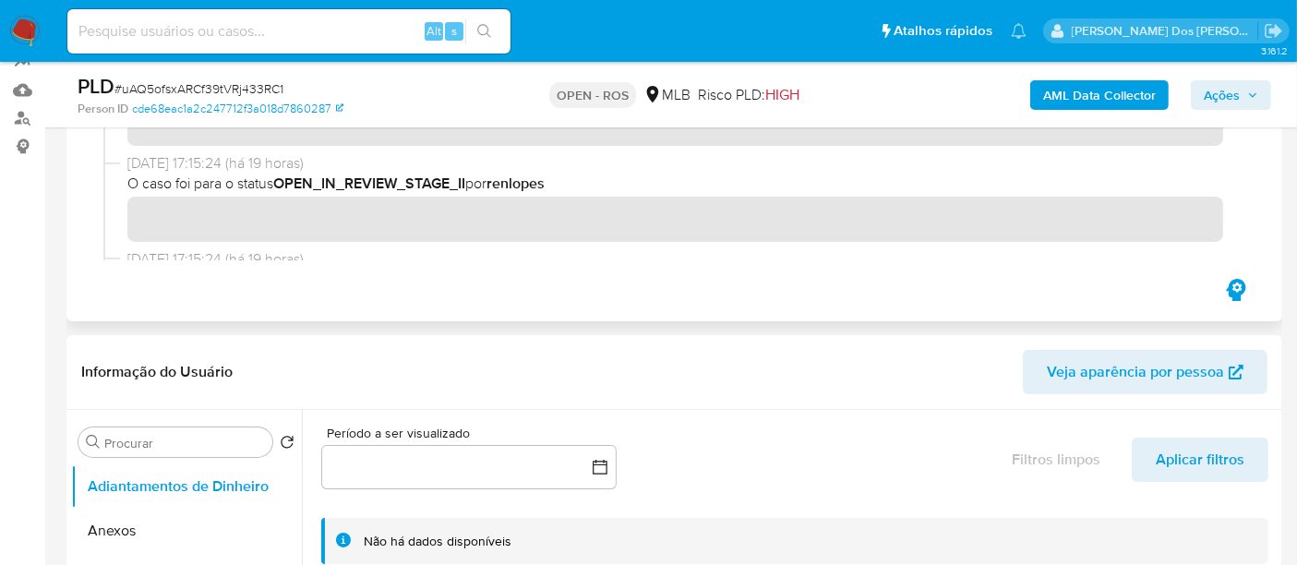
scroll to position [615, 0]
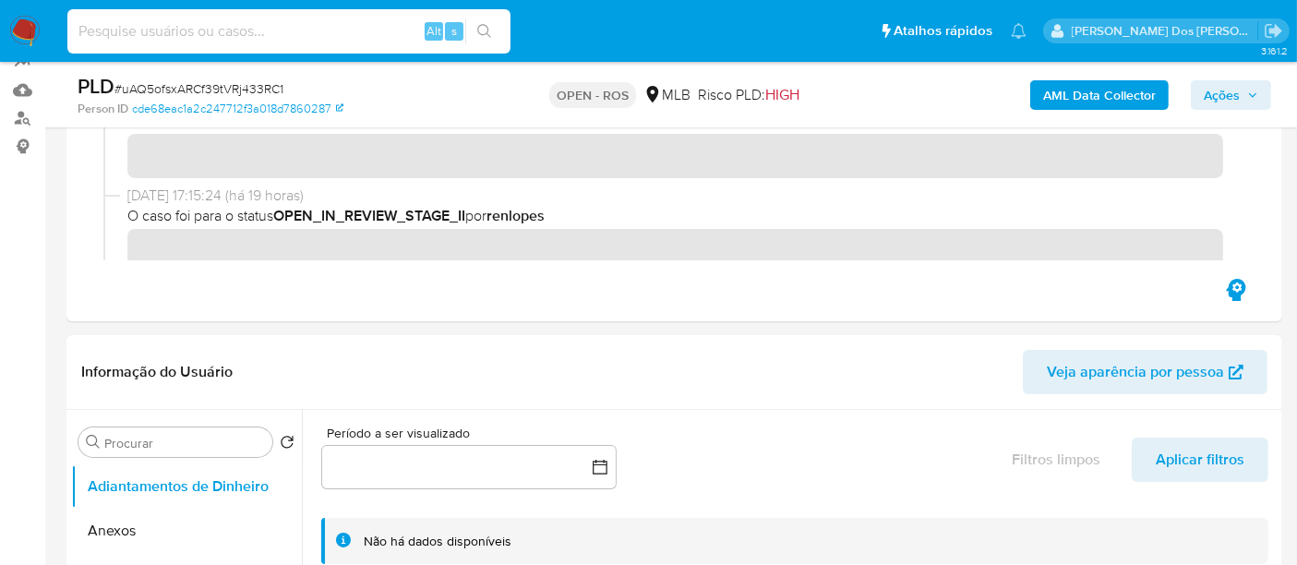
click at [269, 23] on input at bounding box center [288, 31] width 443 height 24
paste input "deV8cNasTkmY1YP6rxkMXxqj"
type input "deV8cNasTkmY1YP6rxkMXxqj"
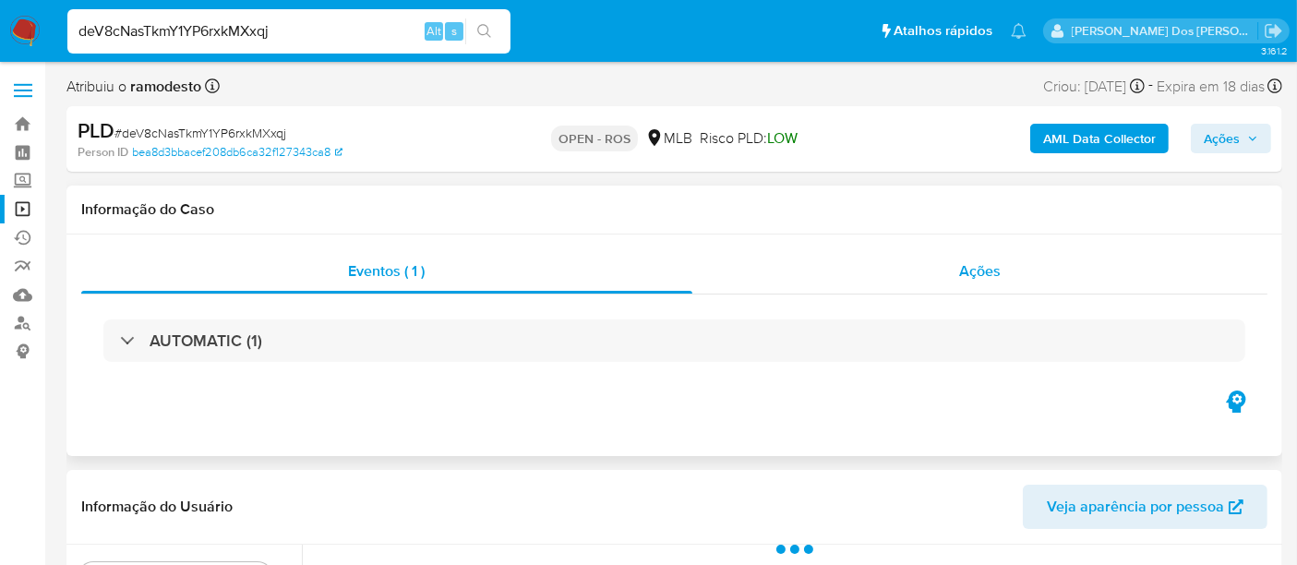
click at [989, 273] on span "Ações" at bounding box center [980, 270] width 42 height 21
select select "10"
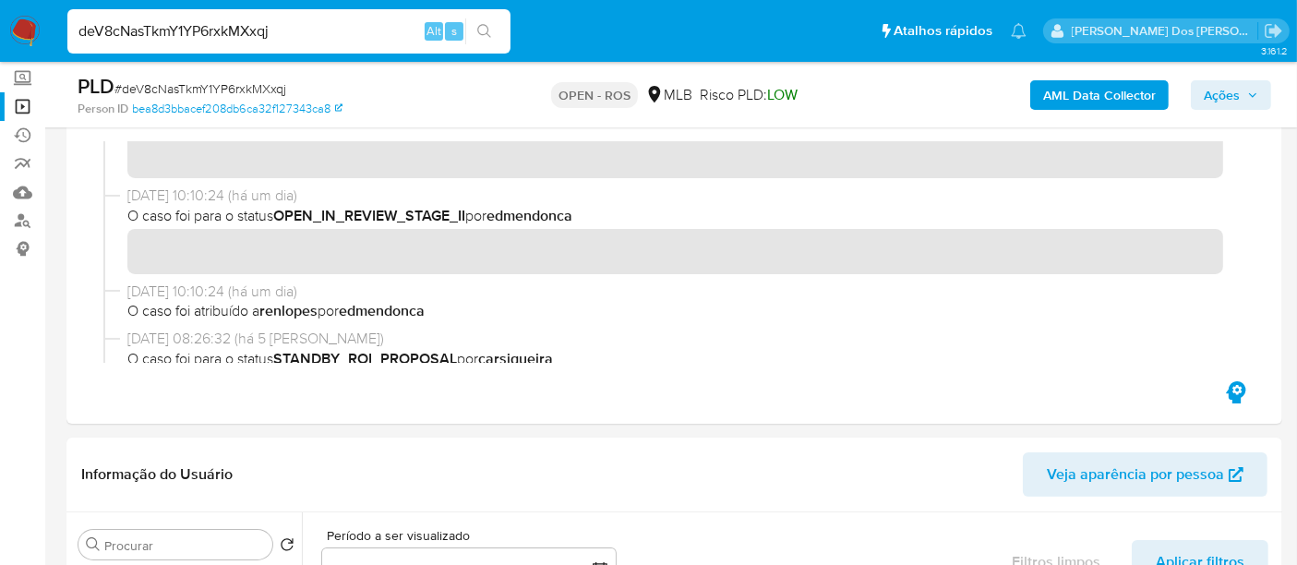
scroll to position [820, 0]
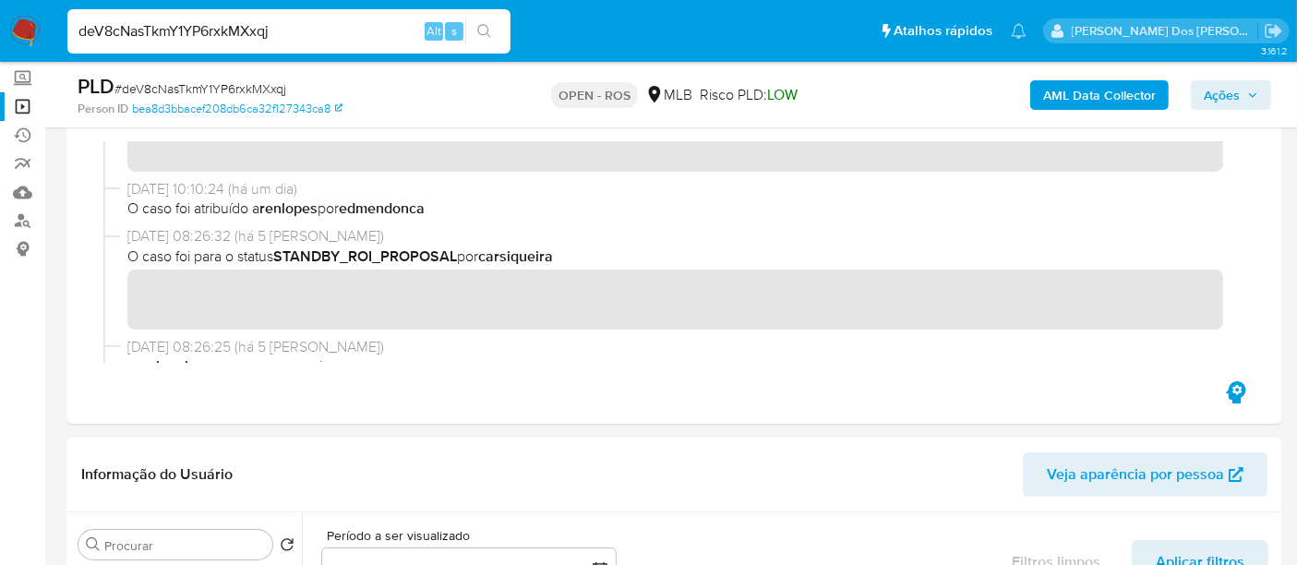
click at [322, 24] on input "deV8cNasTkmY1YP6rxkMXxqj" at bounding box center [288, 31] width 443 height 24
paste input "qYWSdz7b9NUR3DFcmty5ieEa"
type input "qYWSdz7b9NUR3DFcmty5ieEa"
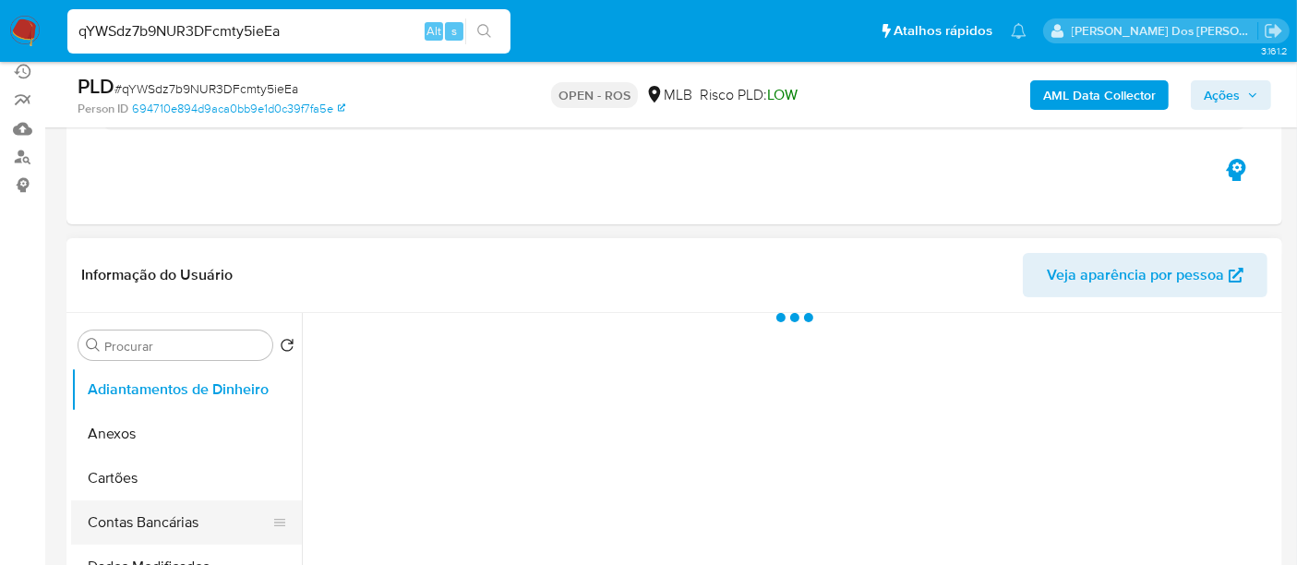
scroll to position [307, 0]
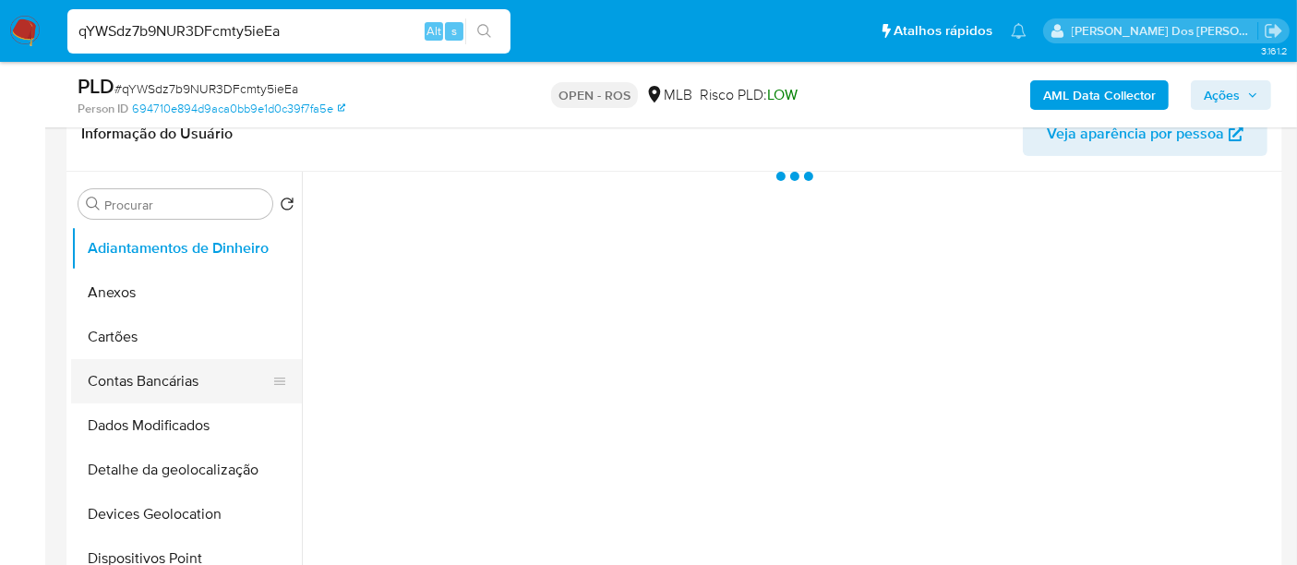
select select "10"
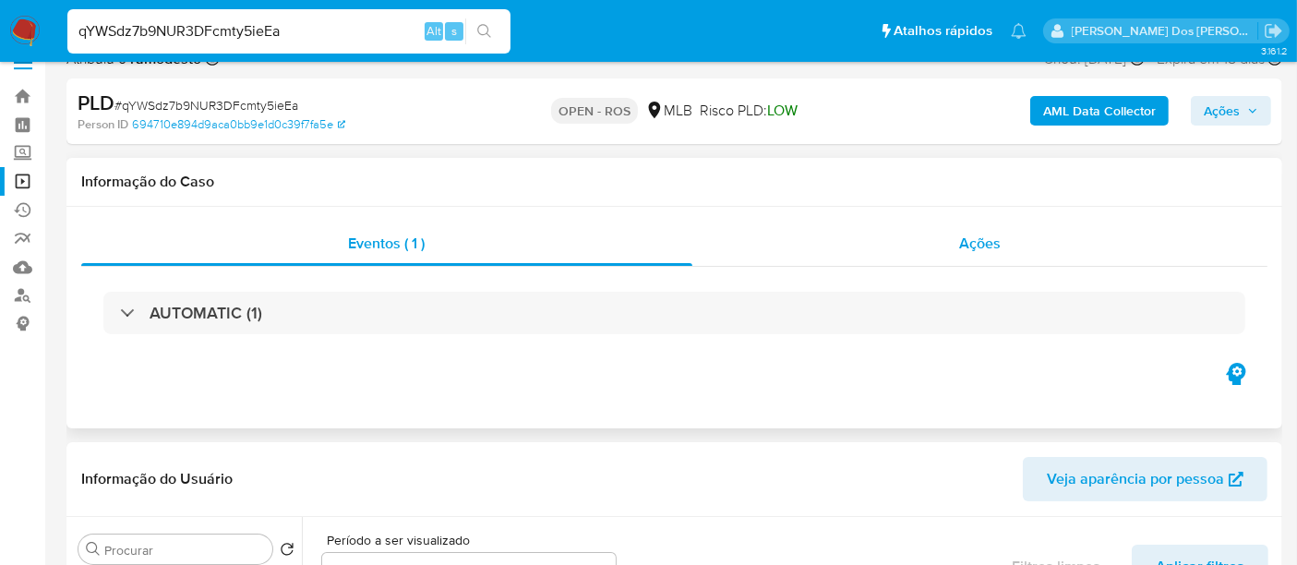
scroll to position [0, 0]
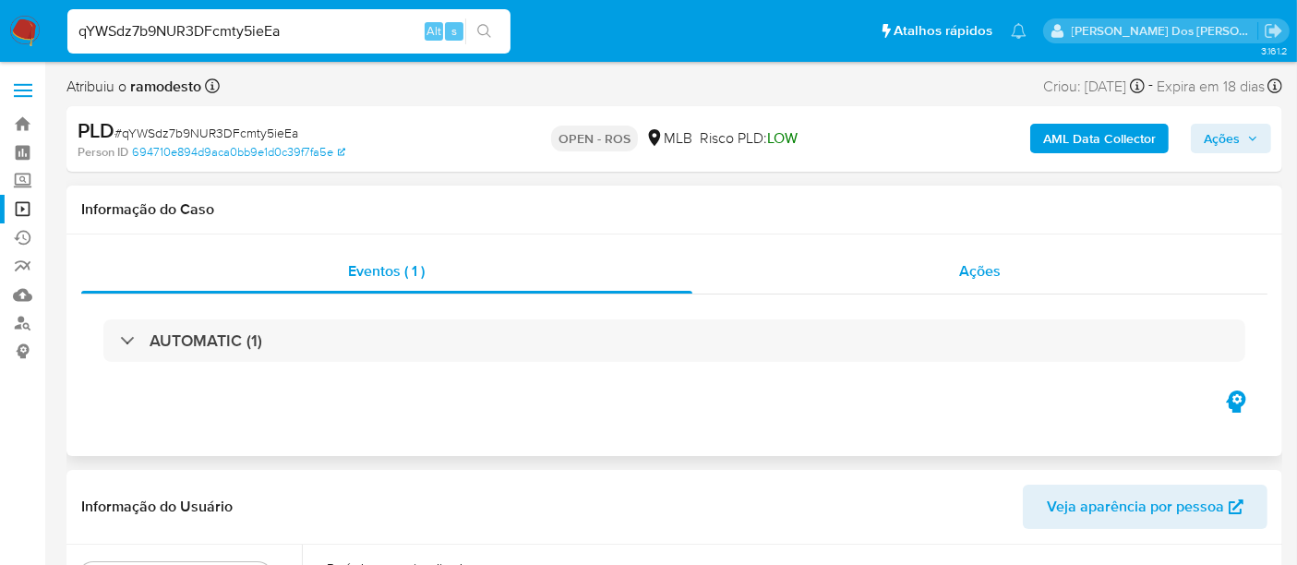
click at [994, 262] on span "Ações" at bounding box center [980, 270] width 42 height 21
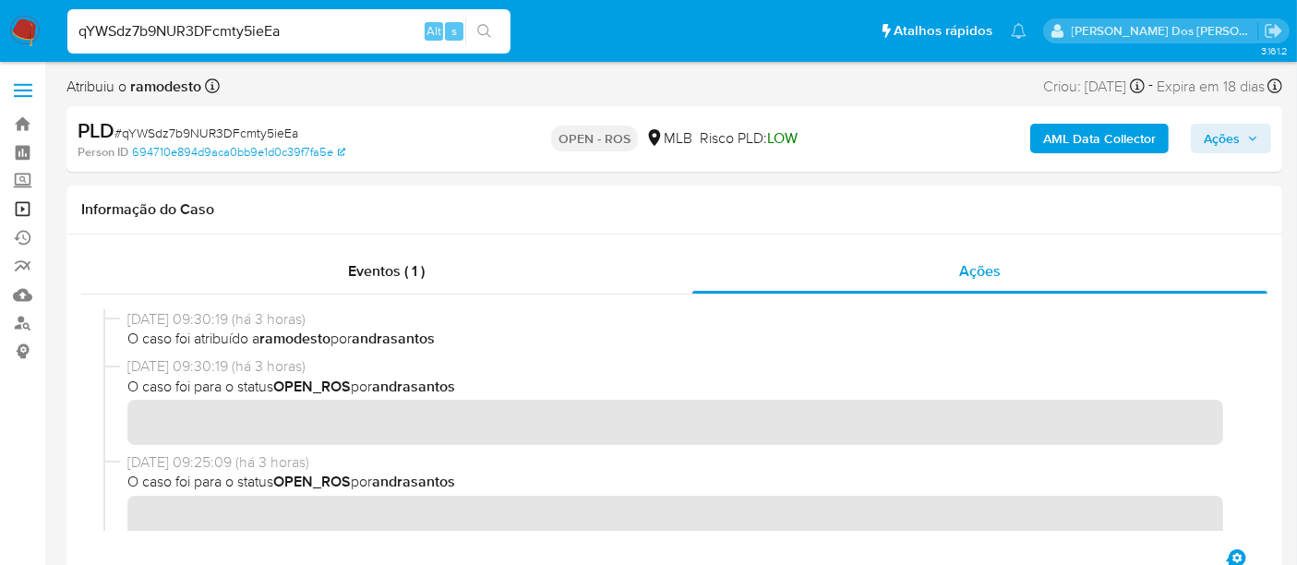
click at [25, 207] on link "Operações em massa" at bounding box center [110, 209] width 220 height 29
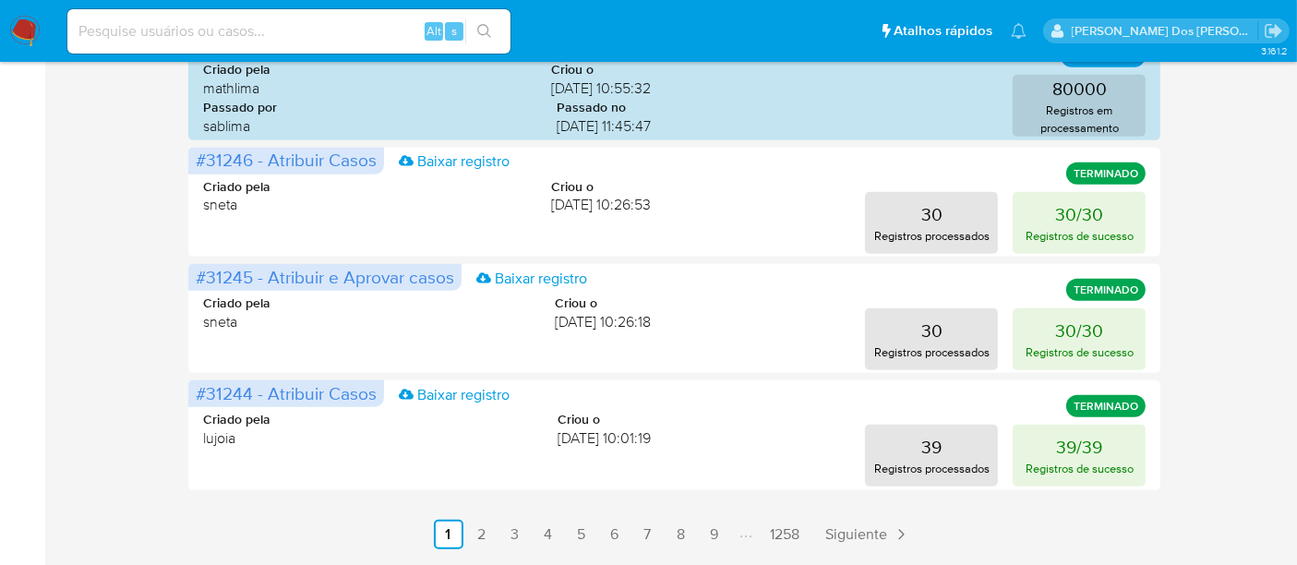
scroll to position [1087, 0]
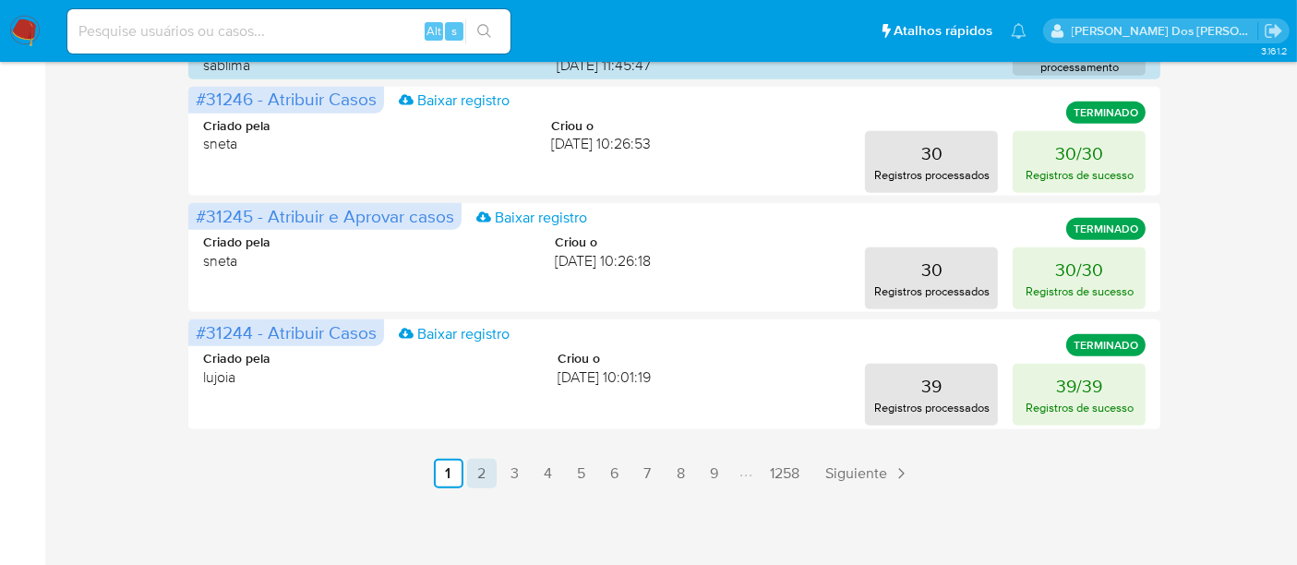
click at [474, 473] on link "2" at bounding box center [482, 474] width 30 height 30
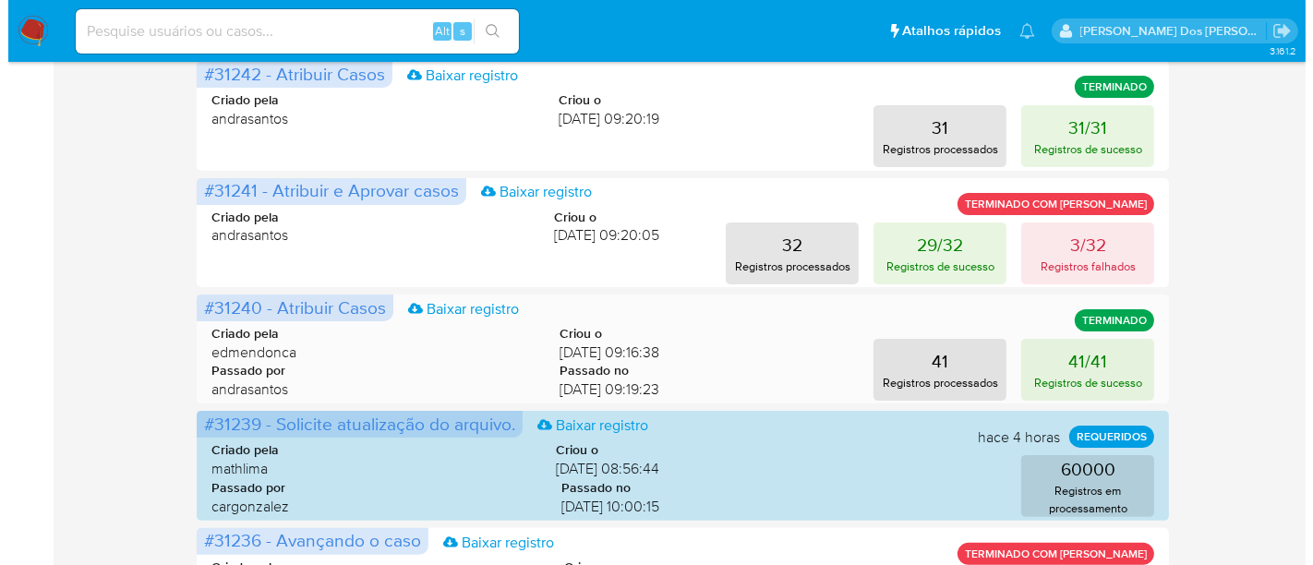
scroll to position [369, 0]
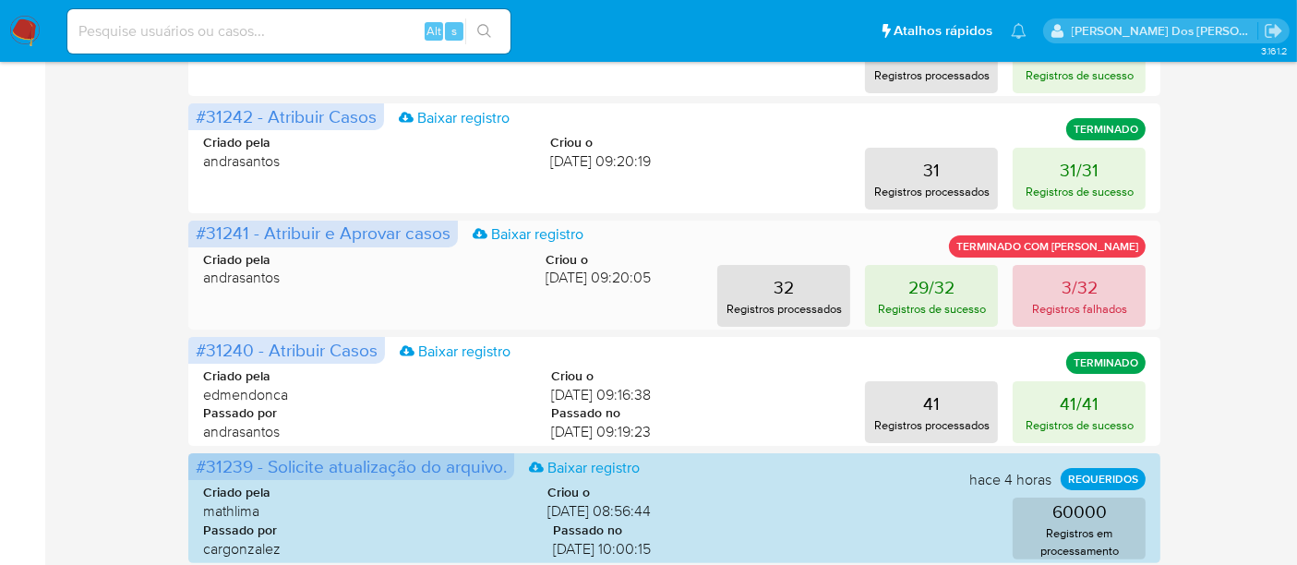
click at [1063, 293] on p "3/32" at bounding box center [1080, 287] width 36 height 26
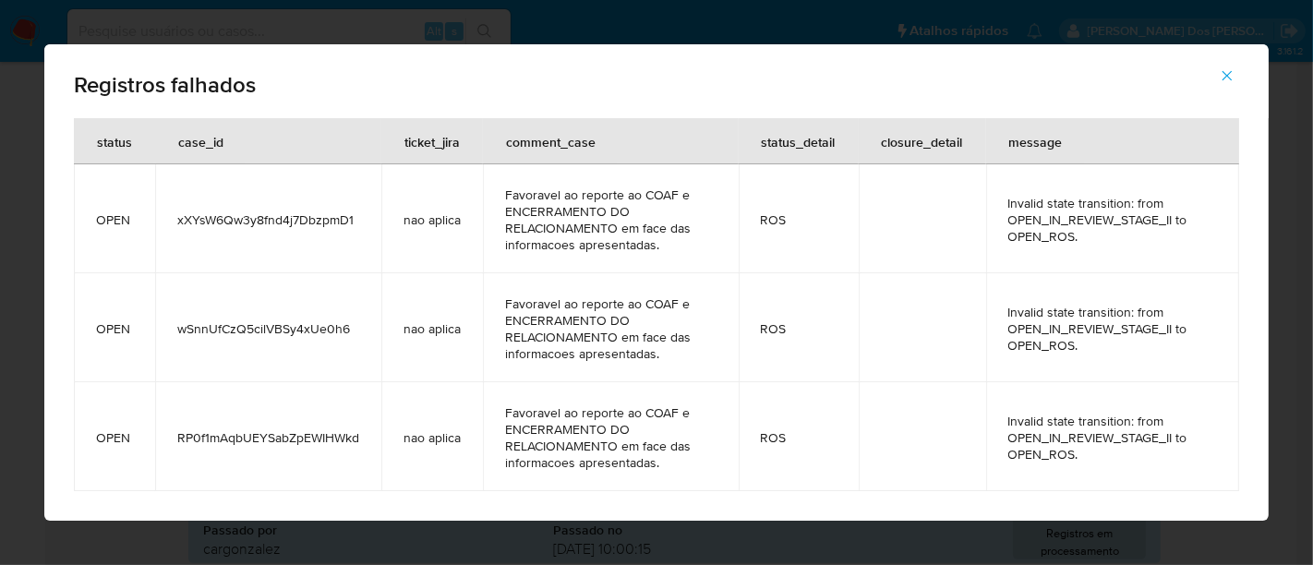
click at [210, 438] on span "RP0f1mAqbUEYSabZpEWIHWkd" at bounding box center [268, 437] width 182 height 17
